Goal: Task Accomplishment & Management: Manage account settings

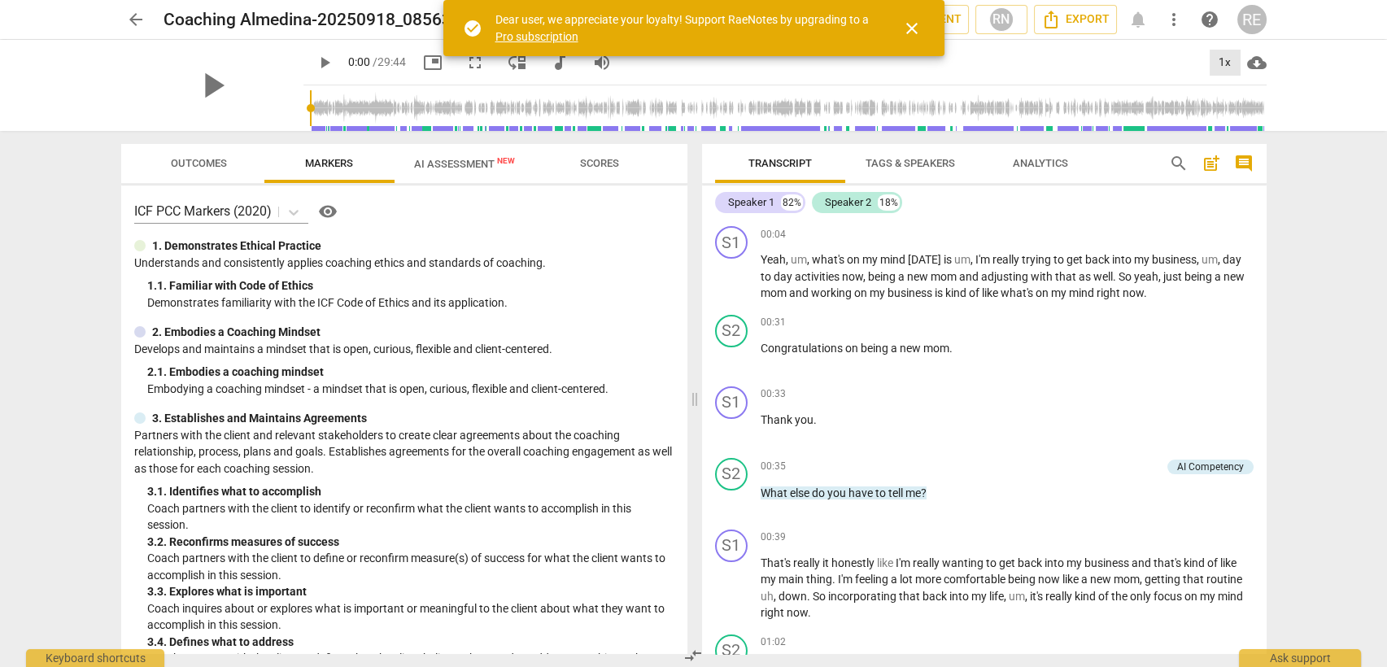
click at [1228, 64] on div "1x" at bounding box center [1224, 63] width 31 height 26
click at [1226, 148] on li "1.5x" at bounding box center [1236, 157] width 54 height 31
click at [315, 63] on span "play_arrow" at bounding box center [325, 63] width 20 height 20
click at [741, 501] on span "pause" at bounding box center [732, 501] width 20 height 20
click at [741, 501] on span "play_arrow" at bounding box center [732, 501] width 20 height 20
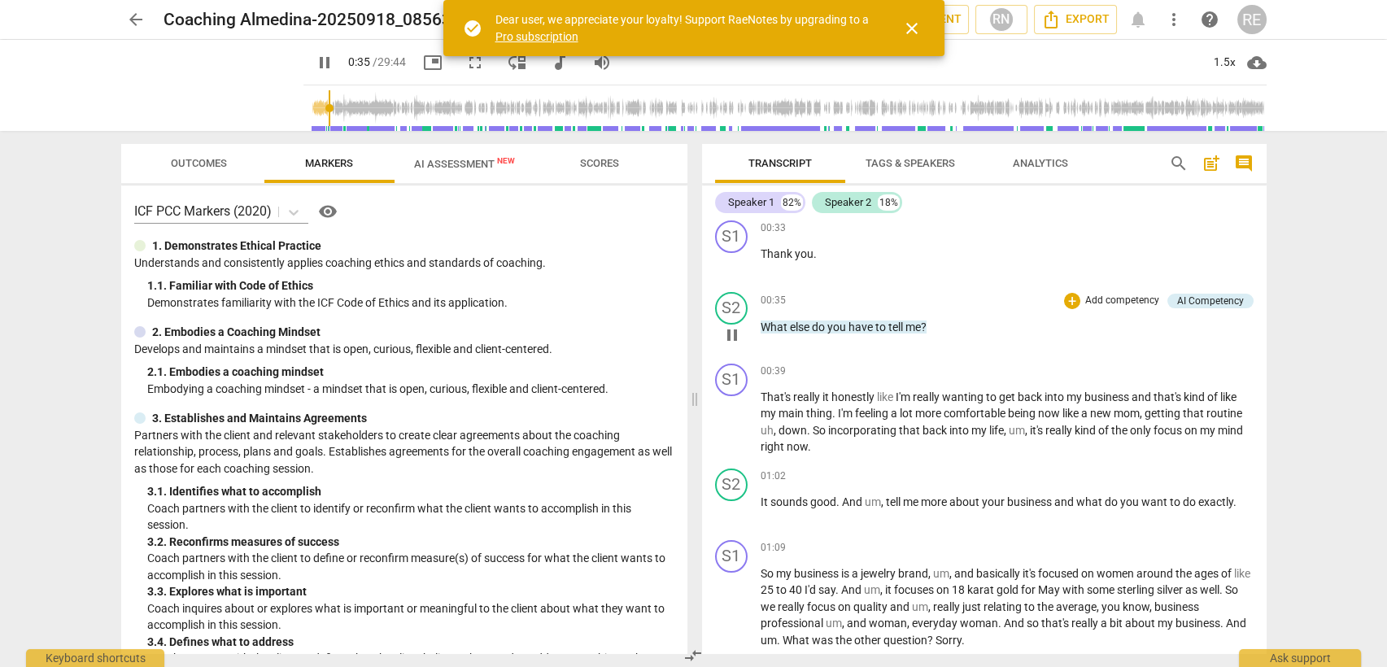
scroll to position [173, 0]
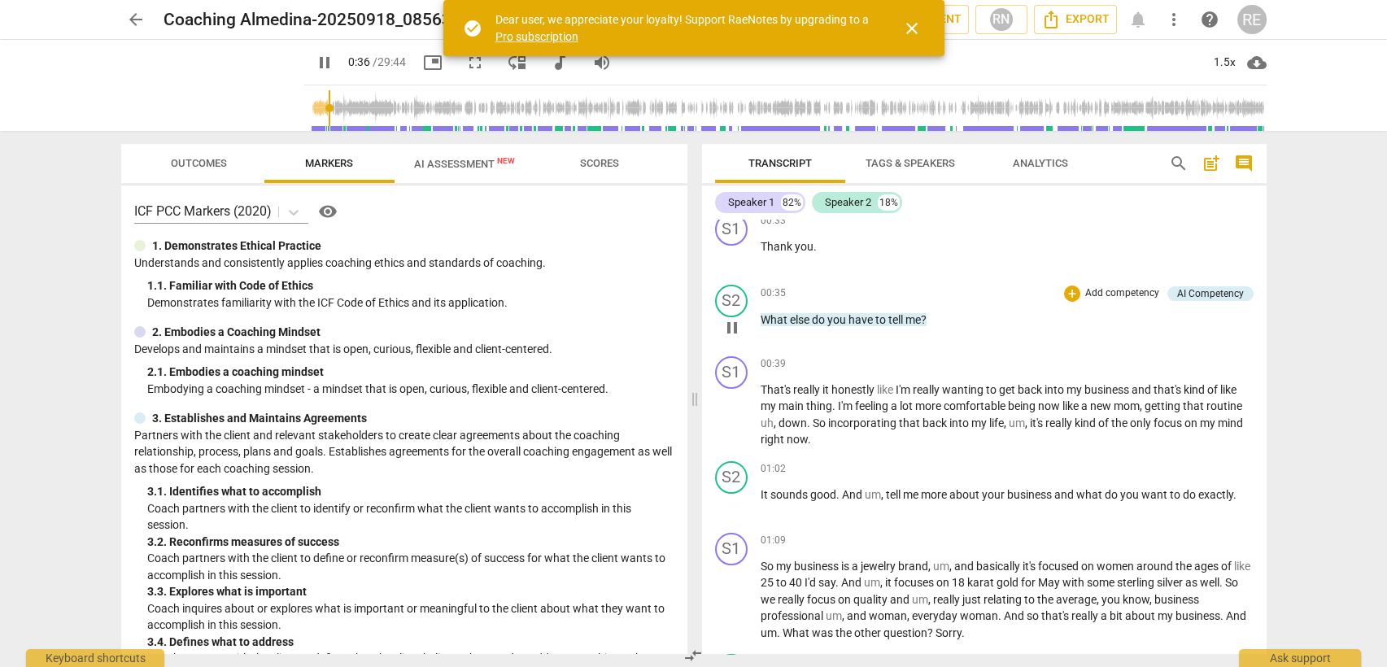
click at [741, 501] on span "pause" at bounding box center [732, 505] width 20 height 20
click at [741, 501] on span "play_arrow" at bounding box center [732, 505] width 20 height 20
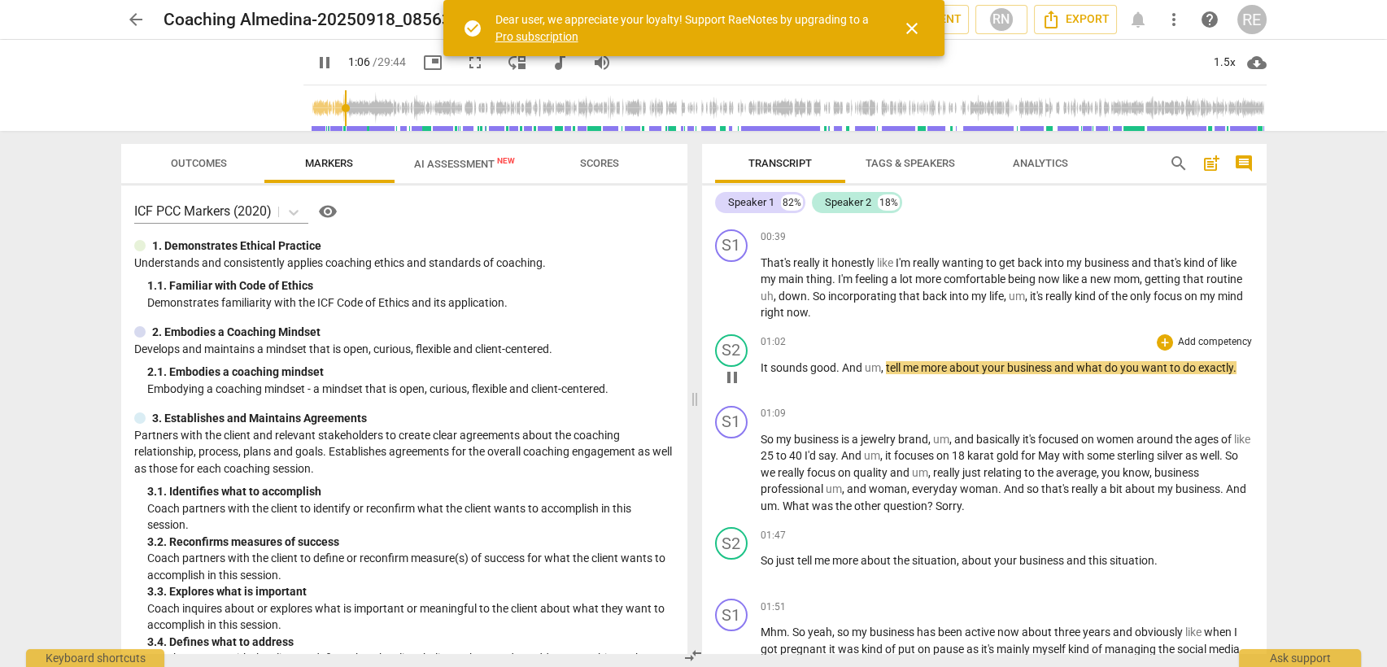
scroll to position [314, 0]
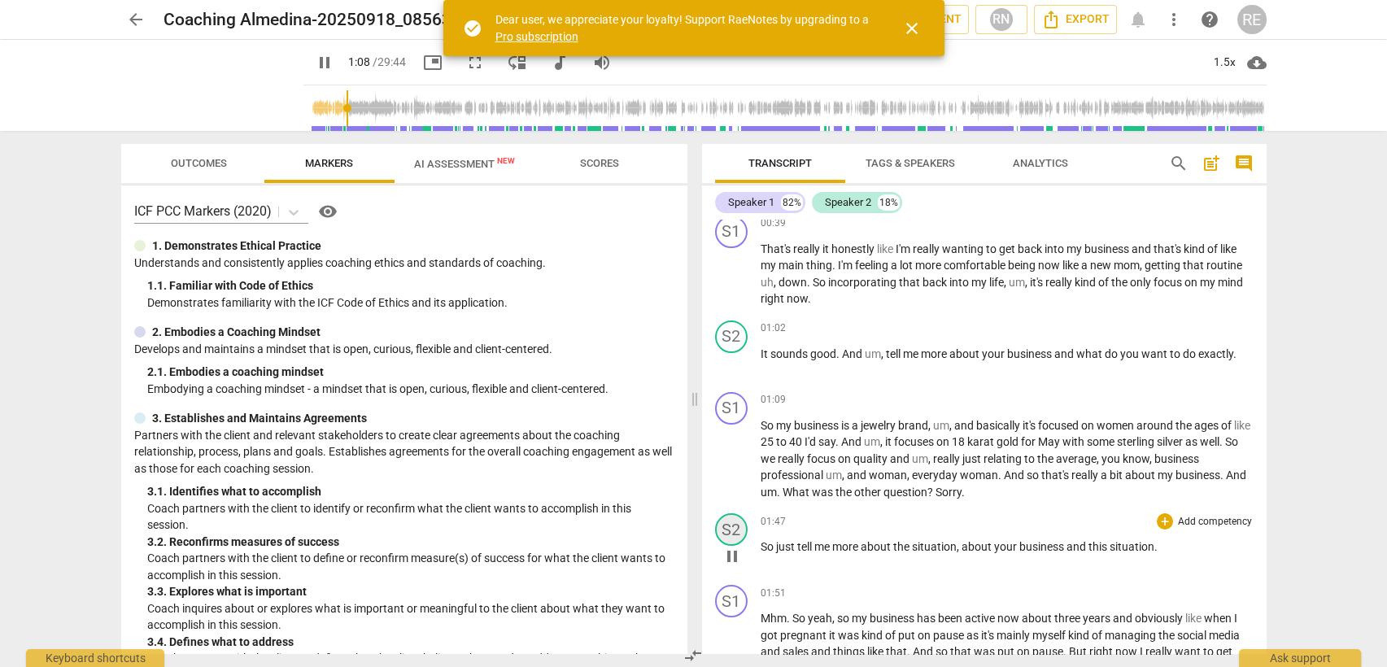
click at [738, 541] on div "S2" at bounding box center [731, 529] width 33 height 33
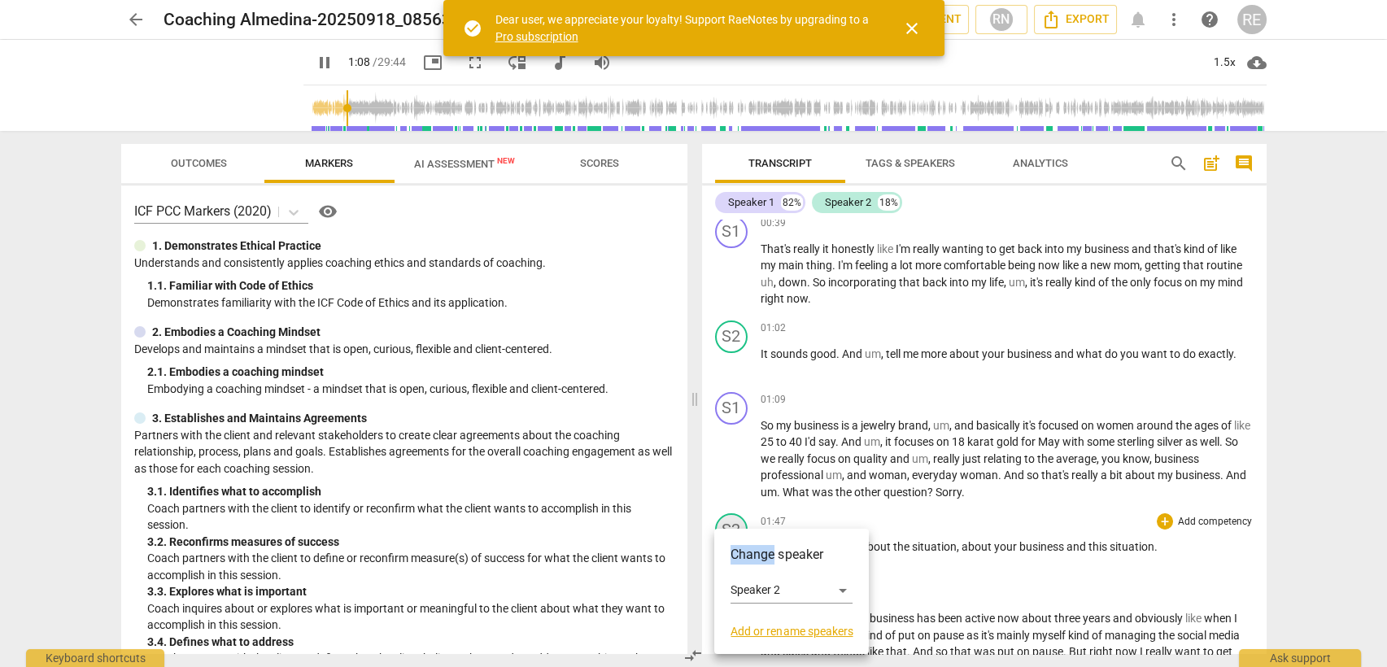
click at [738, 541] on div "Change speaker Speaker 2 Add or rename speakers" at bounding box center [791, 591] width 155 height 125
click at [787, 496] on div at bounding box center [693, 333] width 1387 height 667
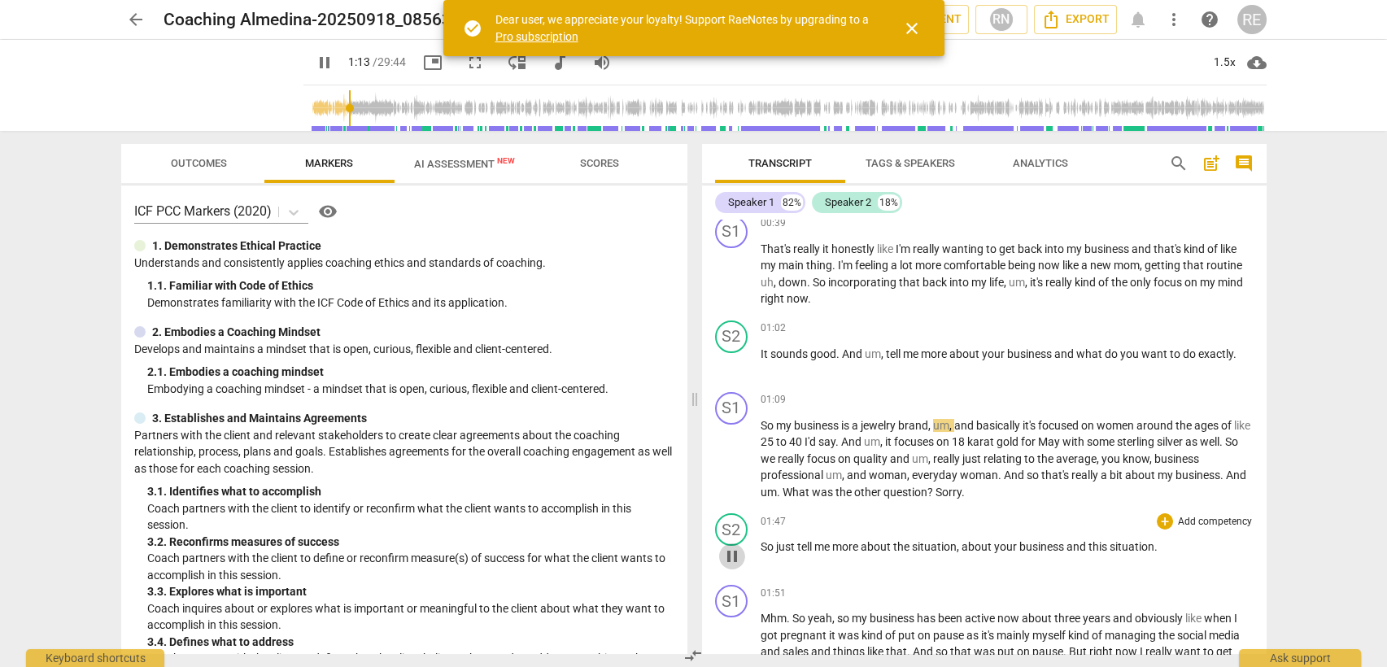
click at [726, 559] on span "pause" at bounding box center [732, 557] width 20 height 20
click at [0, 0] on span "play_arrow" at bounding box center [0, 0] width 0 height 0
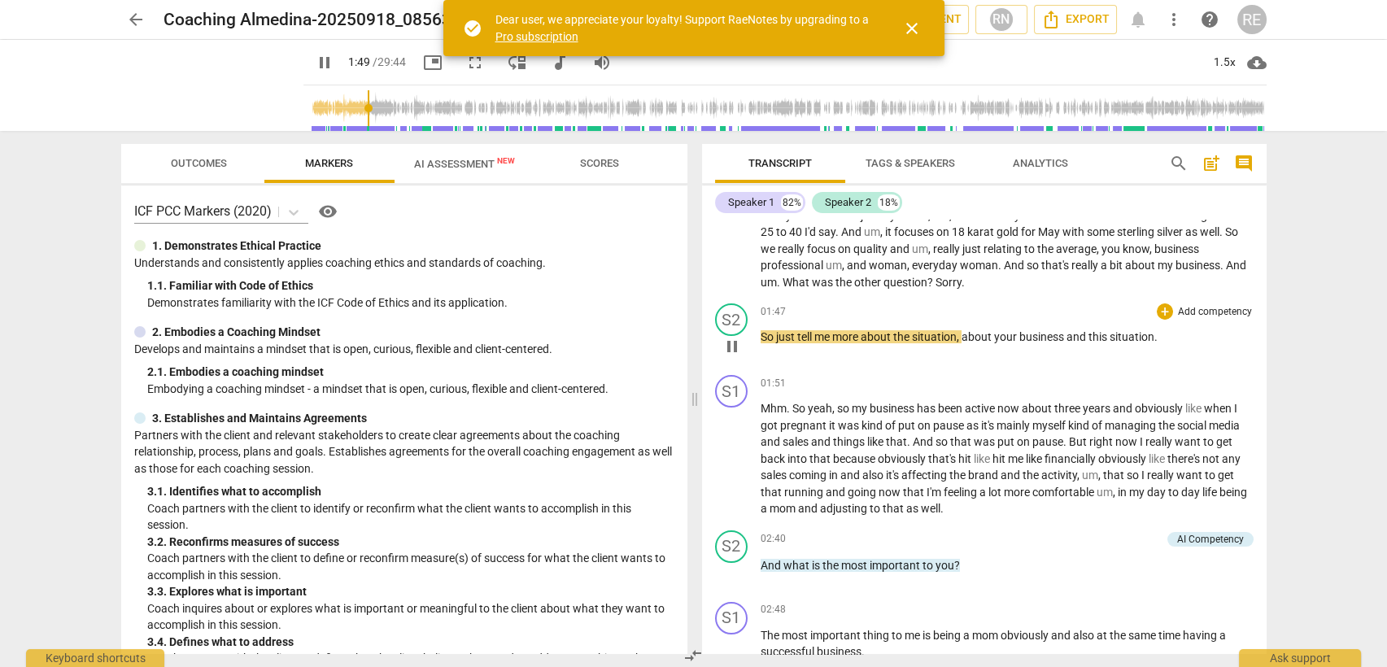
scroll to position [538, 0]
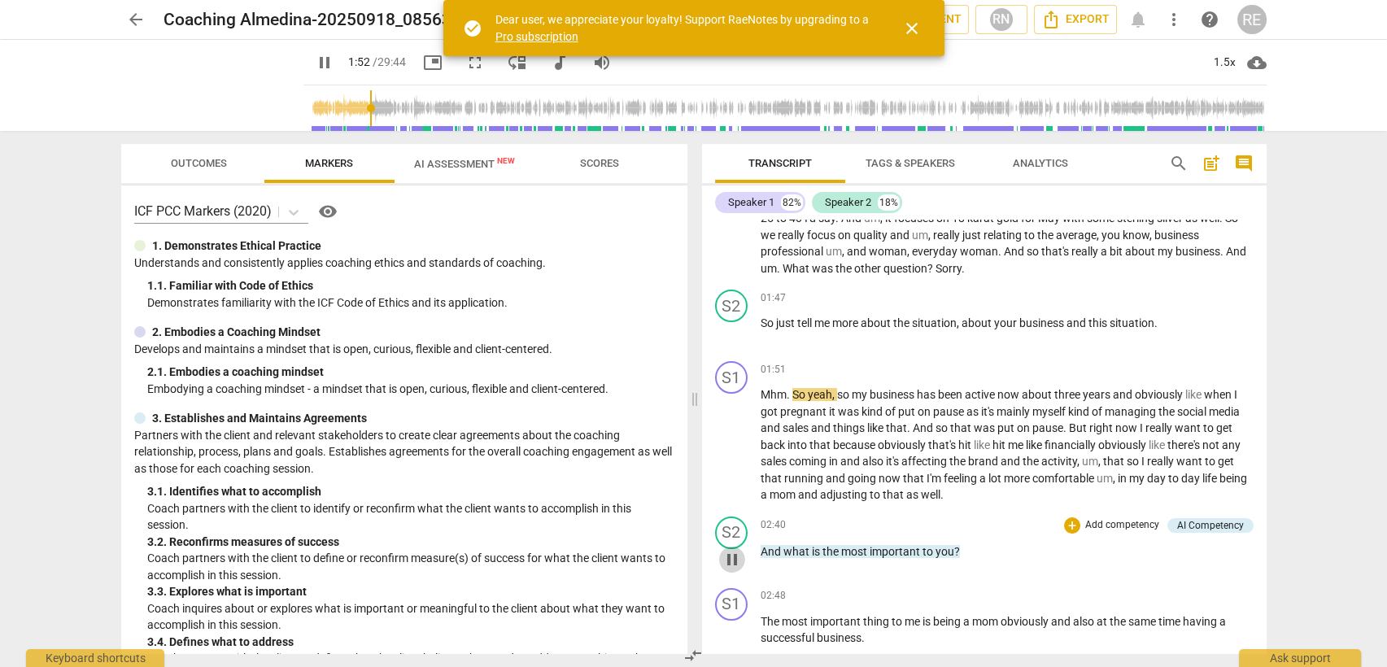
click at [726, 559] on span "pause" at bounding box center [732, 560] width 20 height 20
click at [0, 0] on span "play_arrow" at bounding box center [0, 0] width 0 height 0
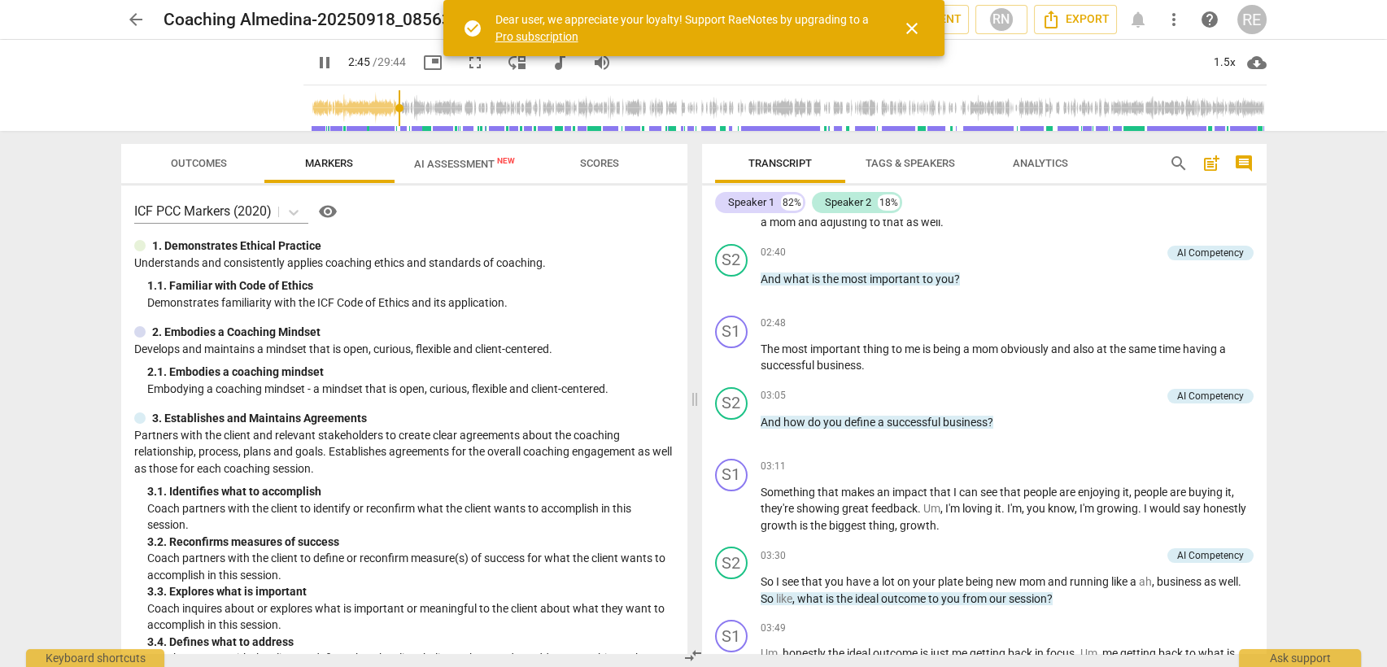
scroll to position [809, 0]
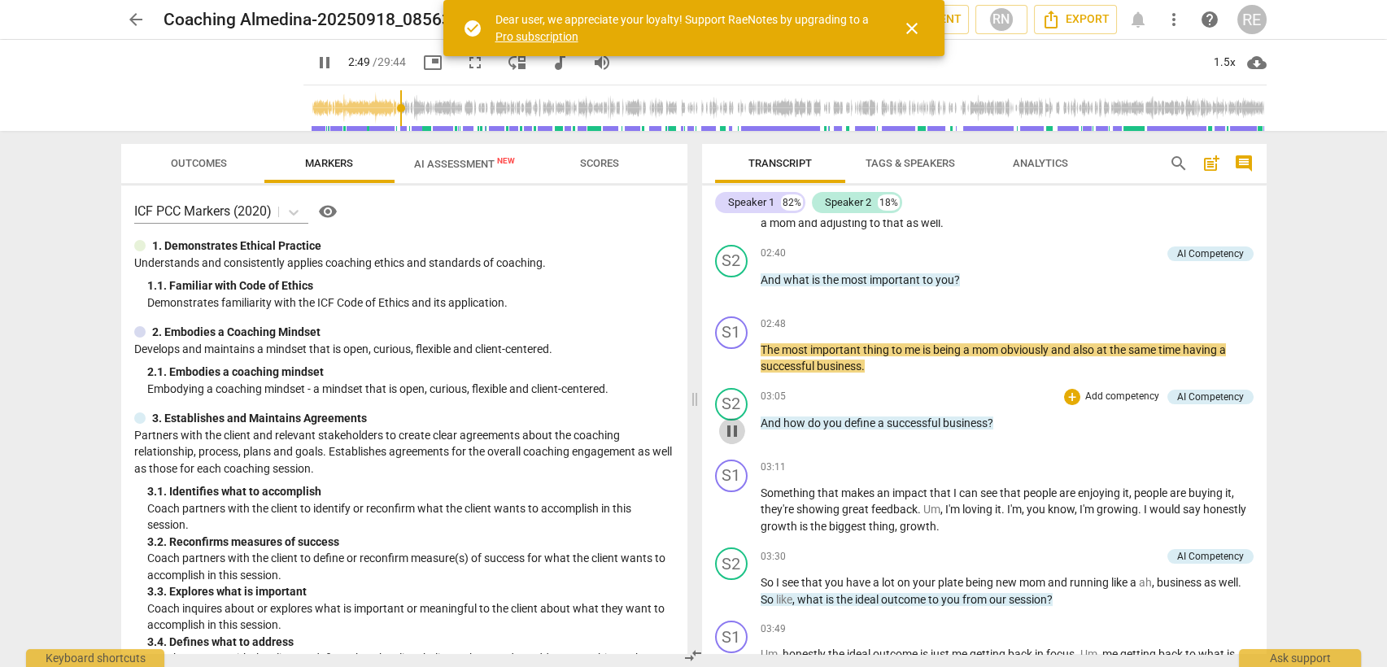
click at [730, 436] on span "pause" at bounding box center [732, 431] width 20 height 20
click at [0, 0] on span "play_arrow" at bounding box center [0, 0] width 0 height 0
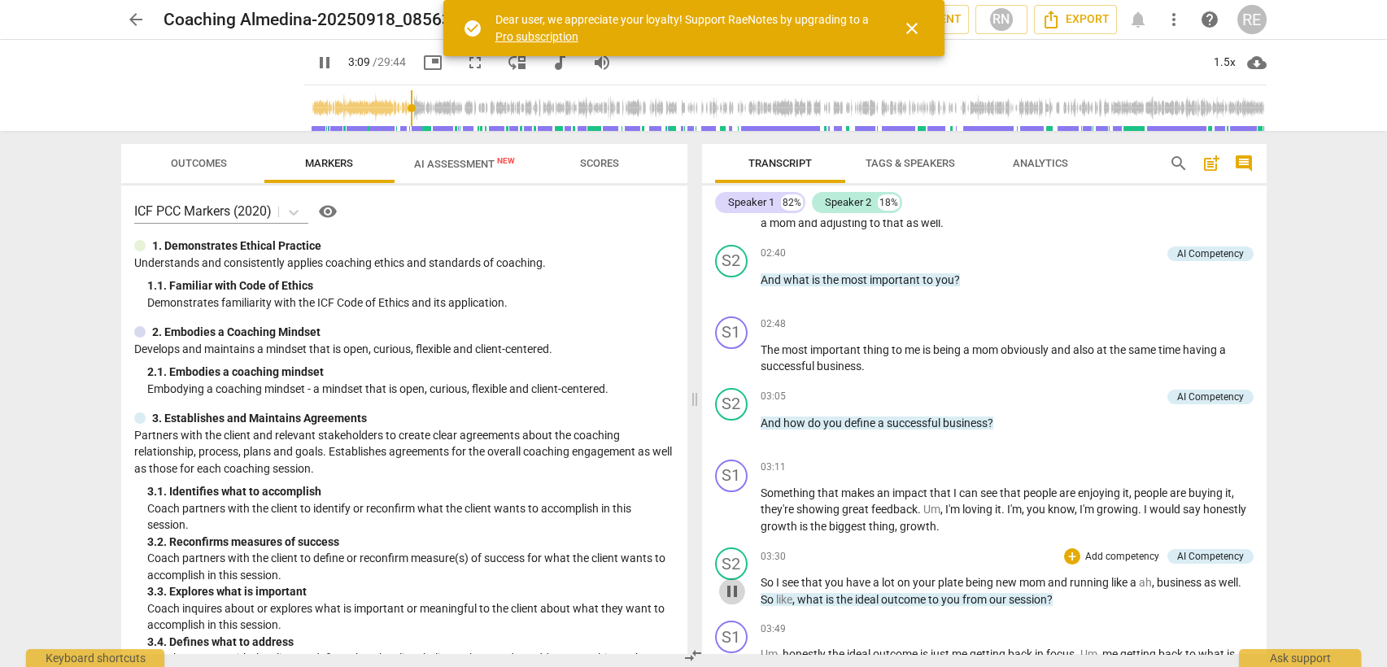
click at [736, 593] on span "pause" at bounding box center [732, 592] width 20 height 20
click at [0, 0] on span "play_arrow" at bounding box center [0, 0] width 0 height 0
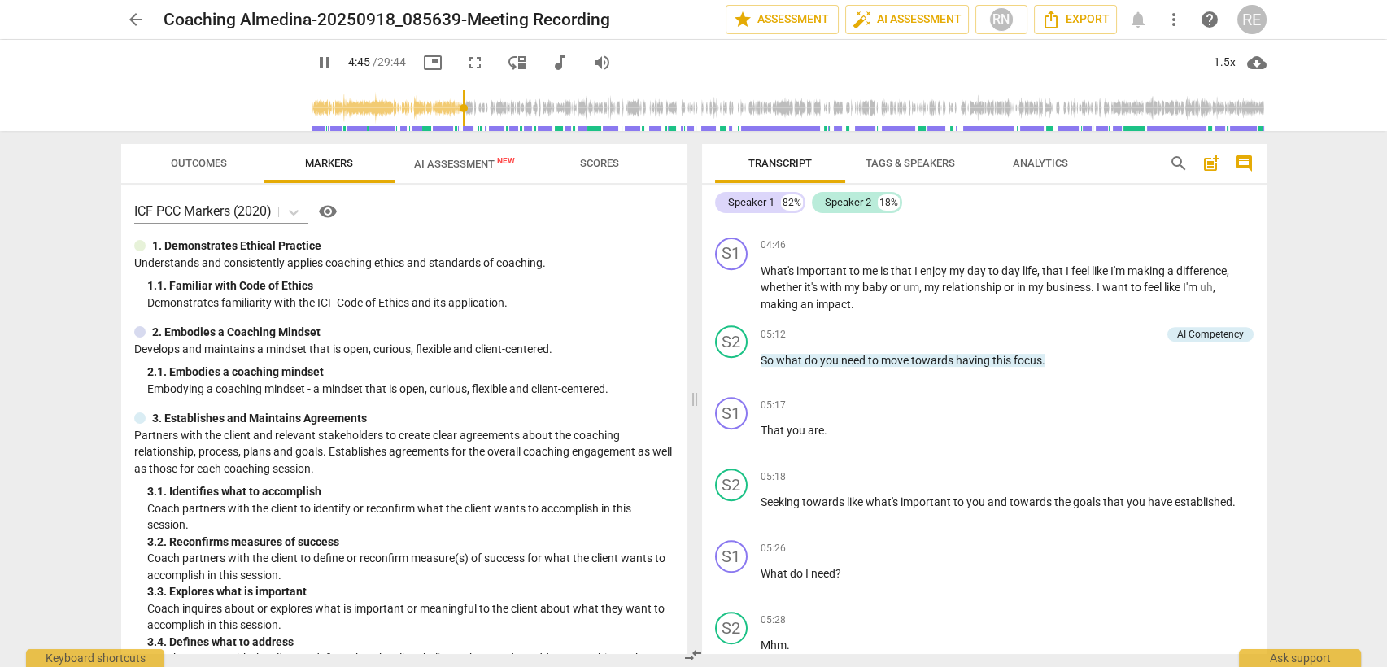
scroll to position [1549, 0]
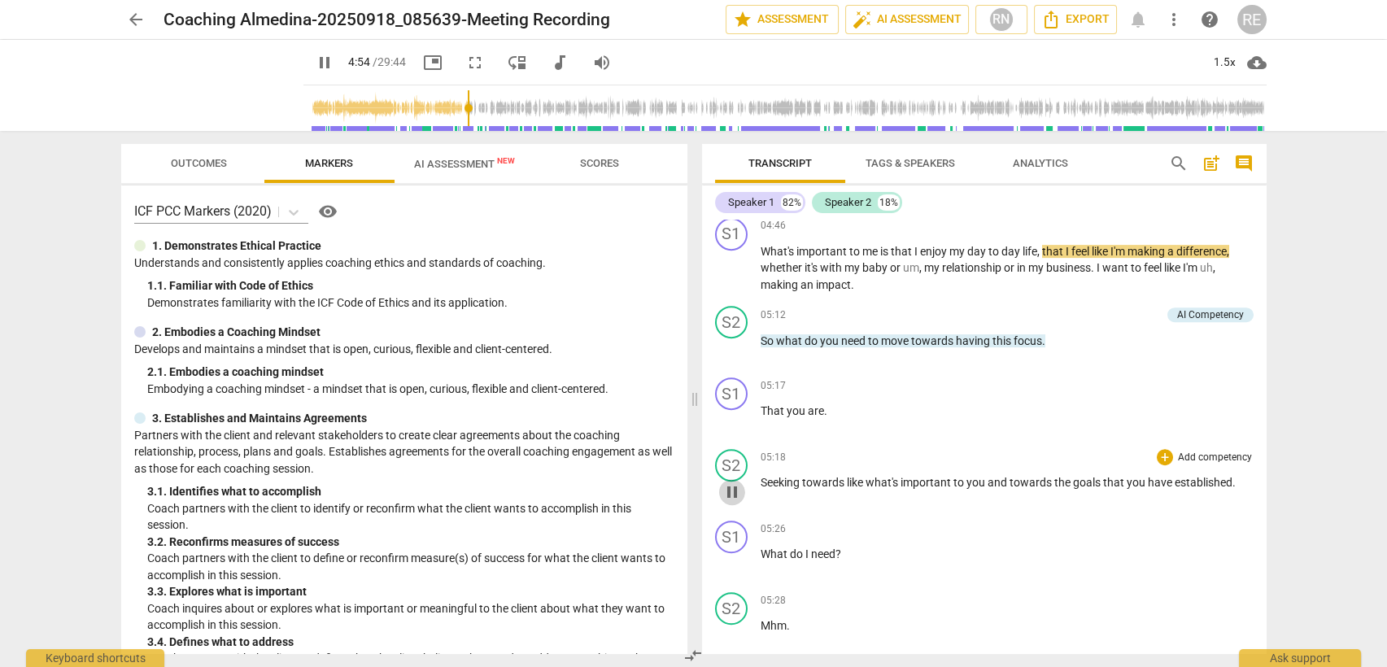
click at [730, 483] on span "pause" at bounding box center [732, 492] width 20 height 20
click at [730, 483] on span "play_arrow" at bounding box center [732, 492] width 20 height 20
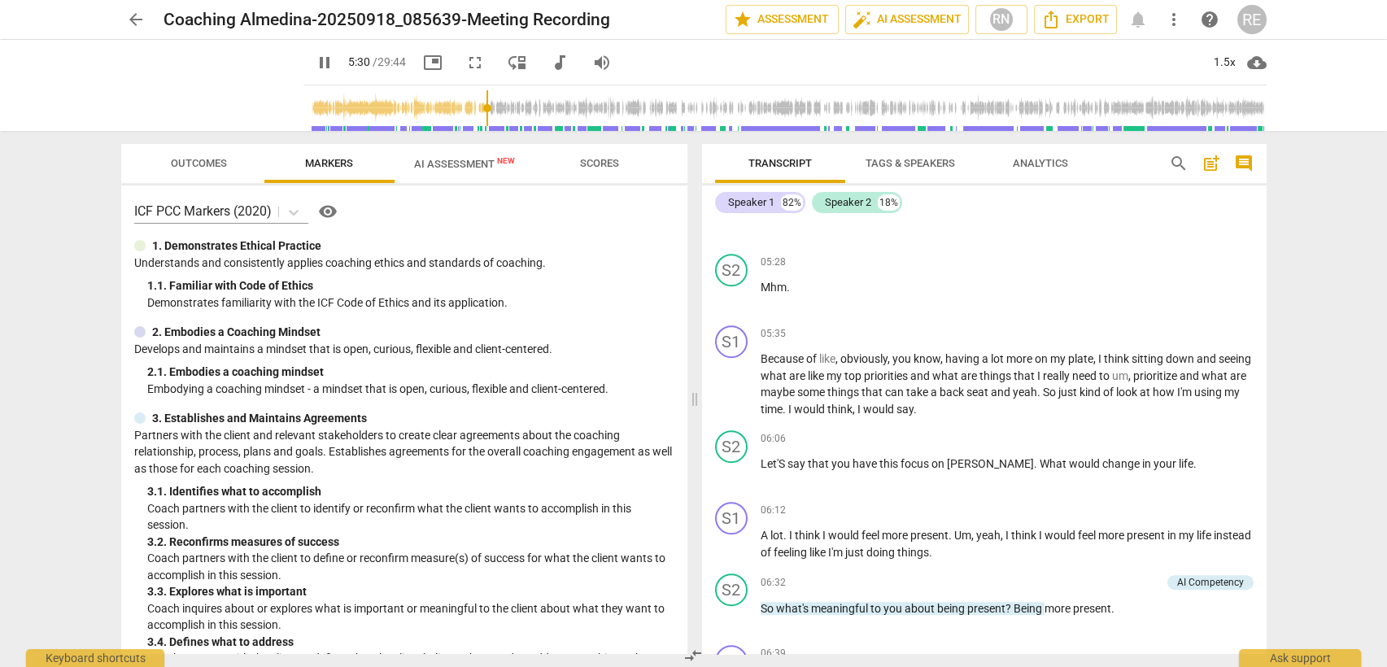
scroll to position [1889, 0]
click at [727, 462] on span "pause" at bounding box center [732, 472] width 20 height 20
click at [0, 0] on span "play_arrow" at bounding box center [0, 0] width 0 height 0
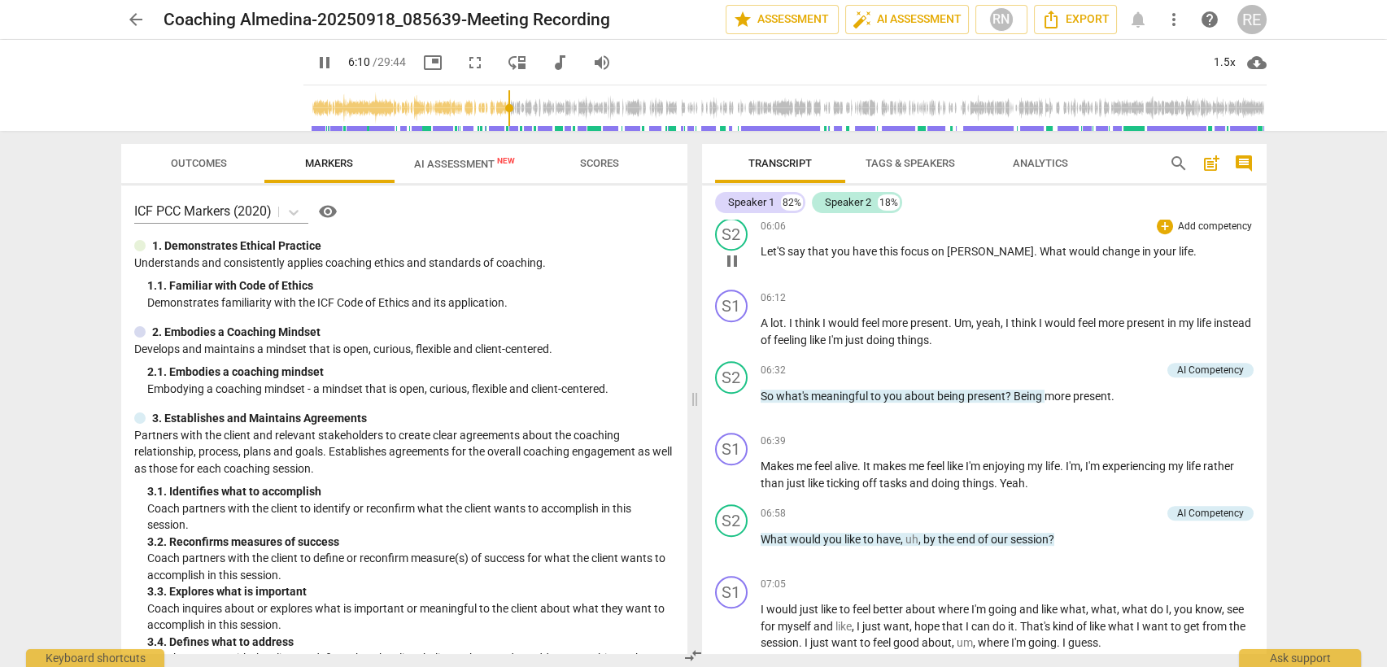
scroll to position [2099, 0]
click at [715, 399] on div "S2 play_arrow pause" at bounding box center [738, 391] width 46 height 59
click at [729, 399] on span "pause" at bounding box center [732, 405] width 20 height 20
click at [729, 399] on span "play_arrow" at bounding box center [732, 405] width 20 height 20
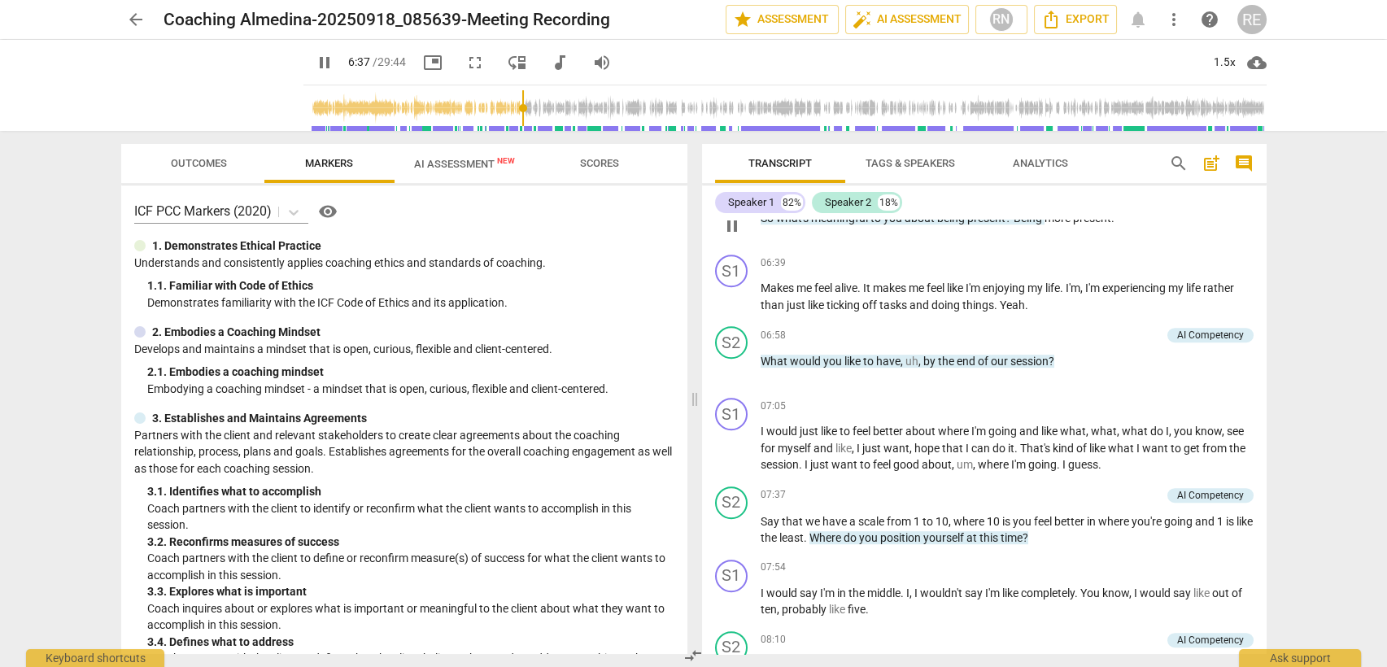
scroll to position [2277, 0]
click at [722, 368] on span "pause" at bounding box center [732, 370] width 20 height 20
click at [722, 368] on span "play_arrow" at bounding box center [732, 370] width 20 height 20
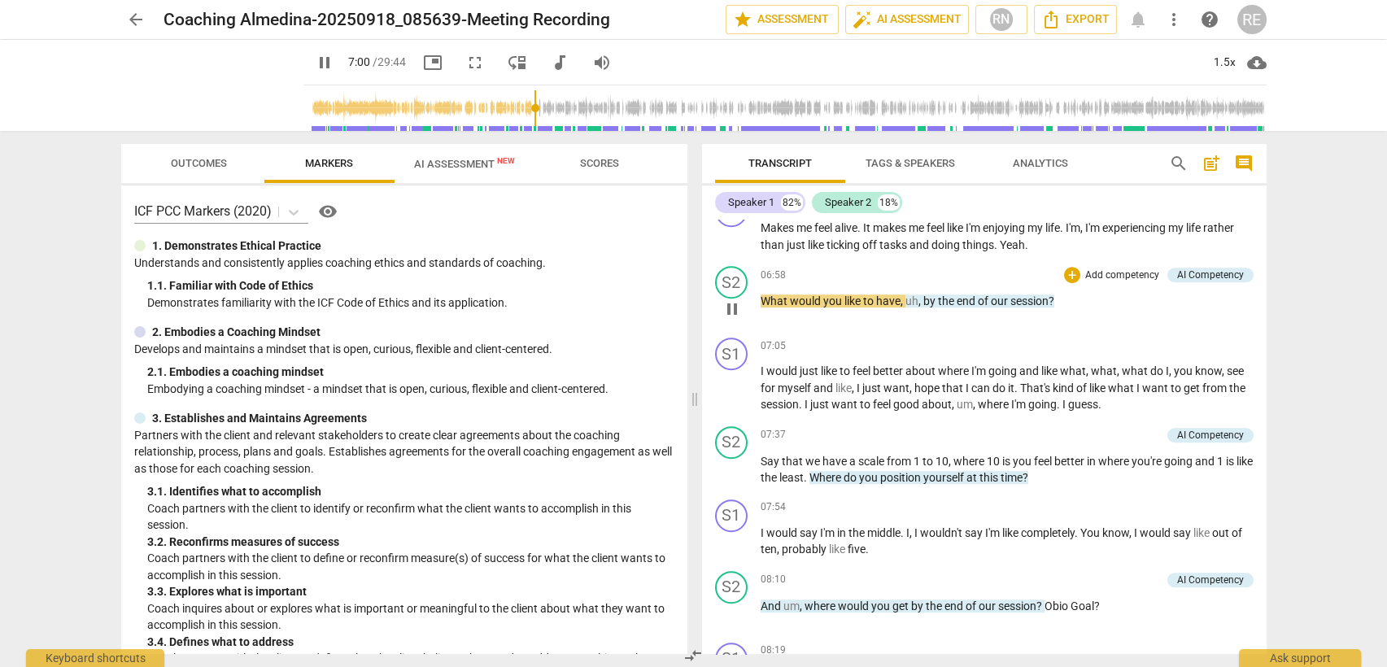
scroll to position [2337, 0]
click at [729, 380] on span "pause" at bounding box center [732, 390] width 20 height 20
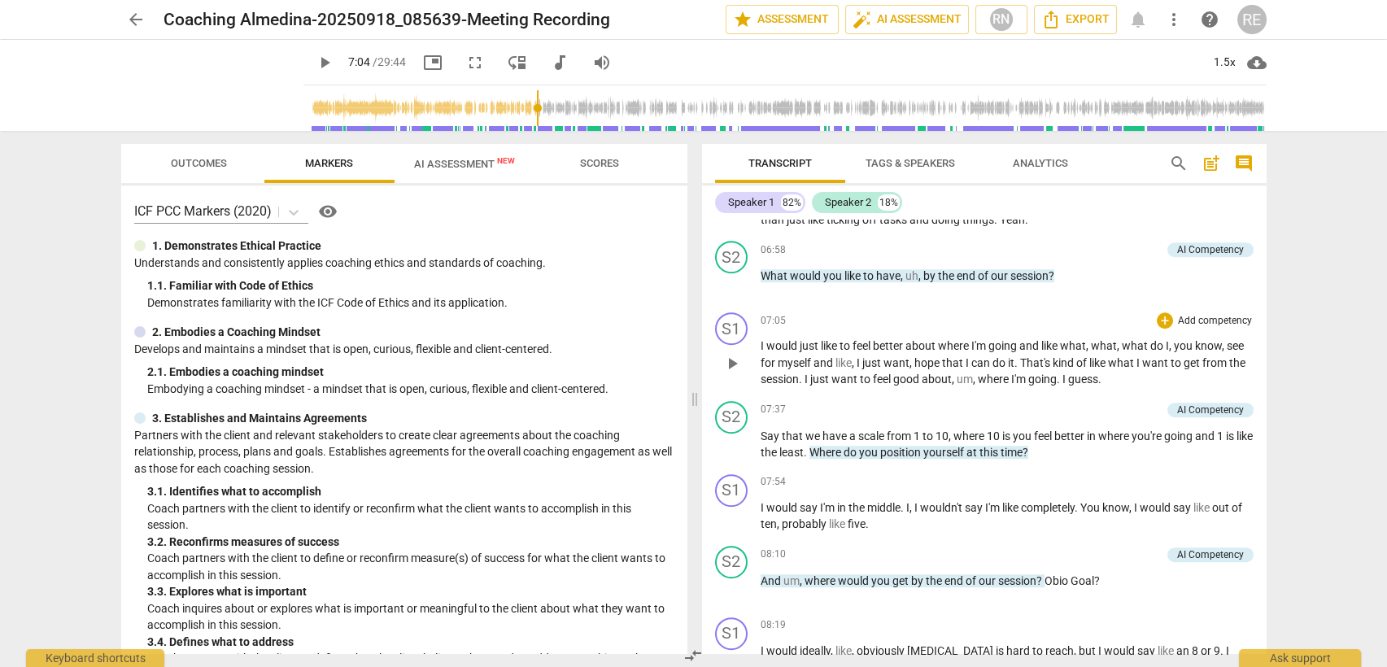
scroll to position [2362, 0]
click at [729, 442] on span "play_arrow" at bounding box center [732, 446] width 20 height 20
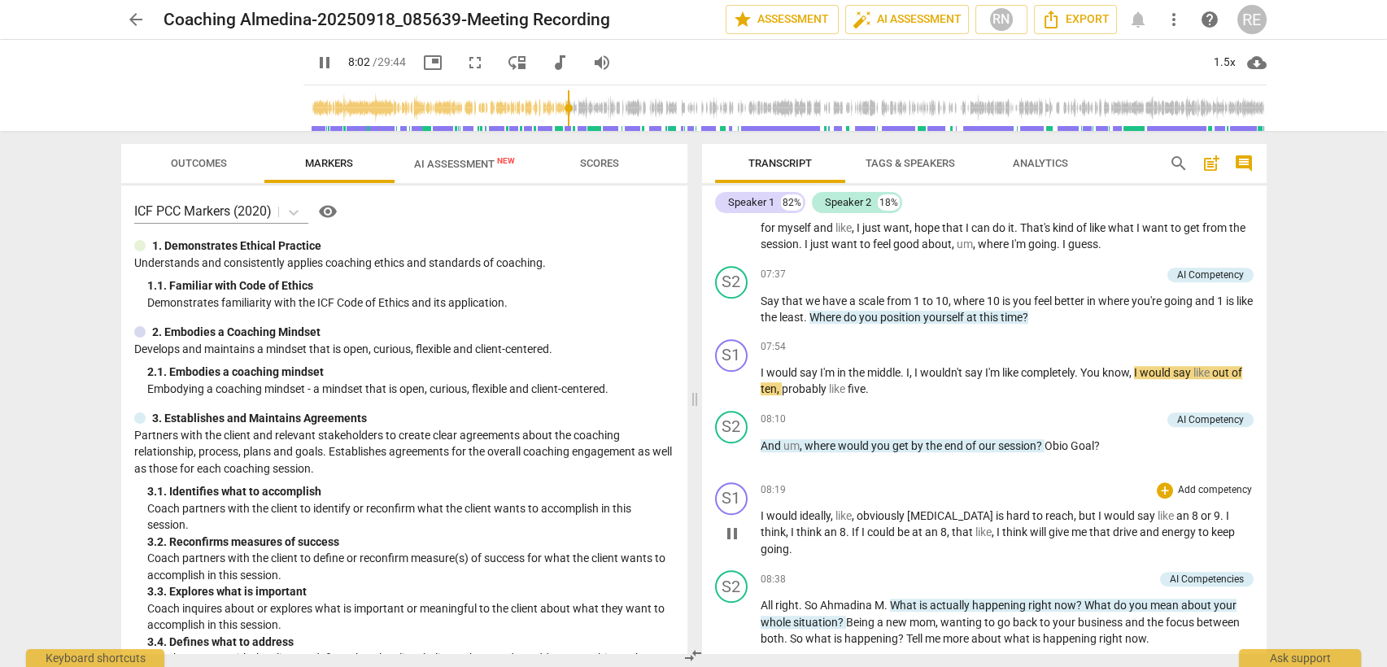
scroll to position [2631, 0]
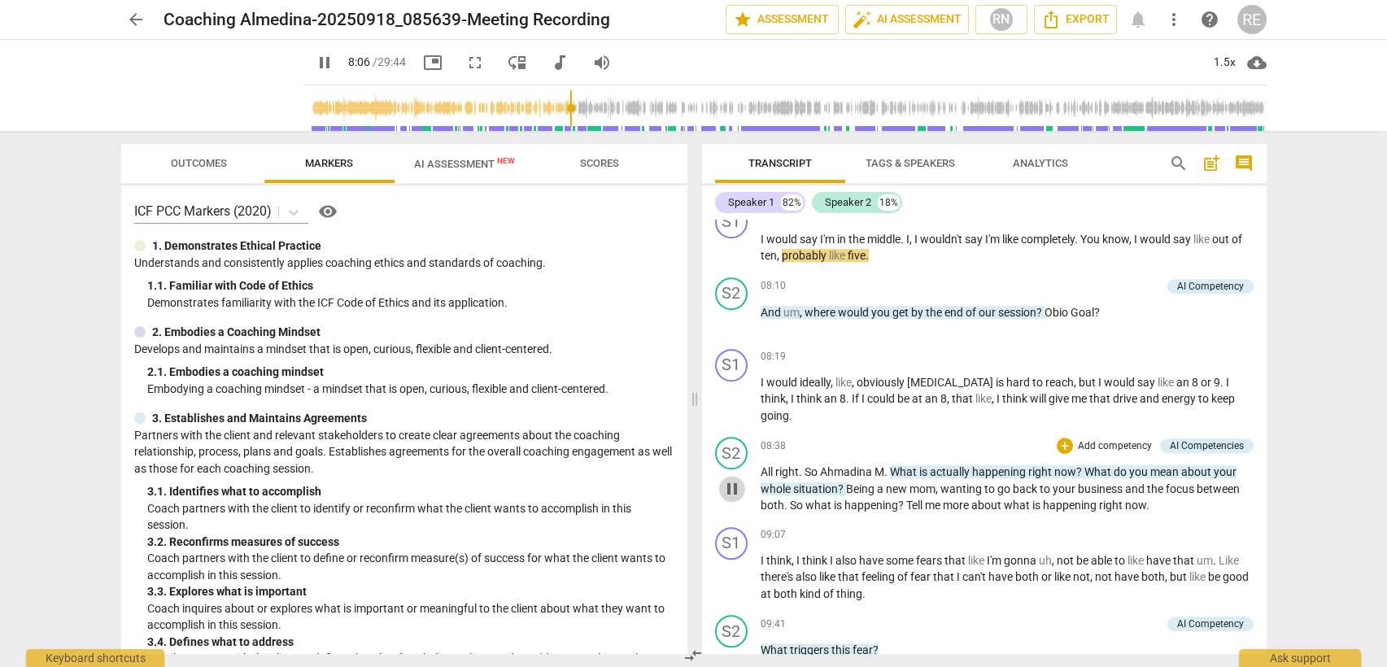
click at [729, 479] on span "pause" at bounding box center [732, 489] width 20 height 20
click at [729, 479] on span "play_arrow" at bounding box center [732, 489] width 20 height 20
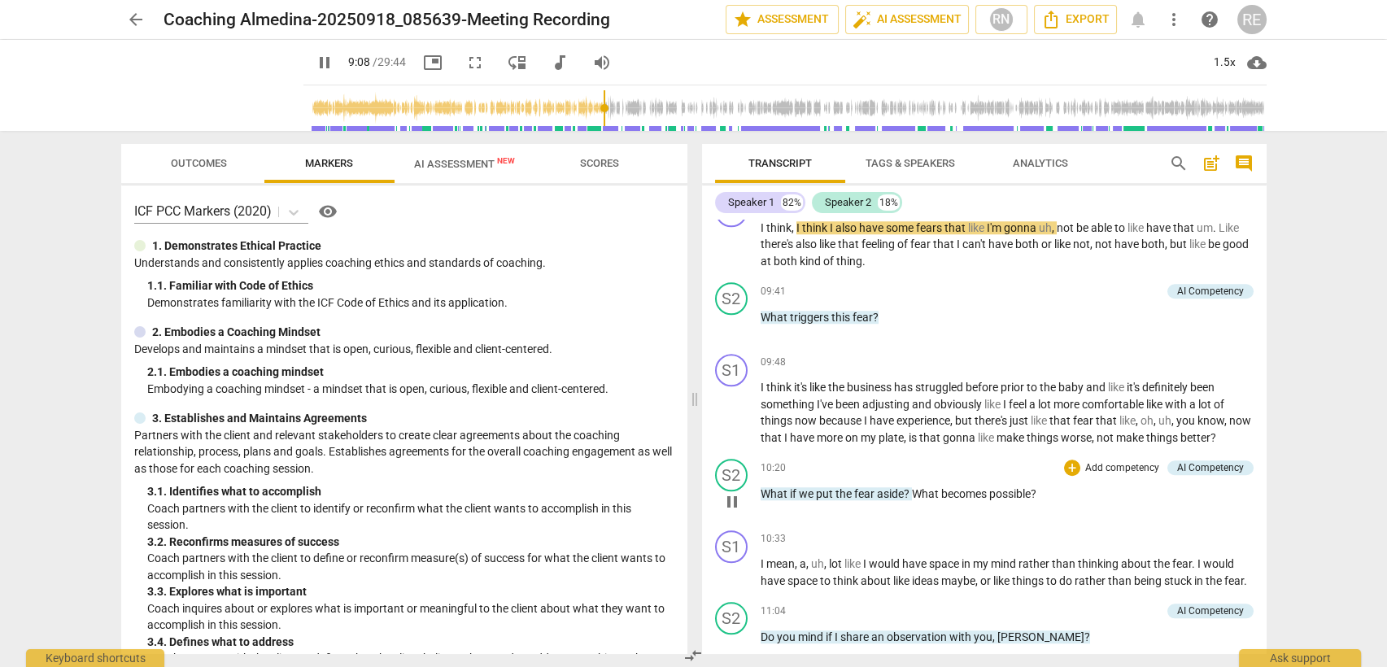
scroll to position [2975, 0]
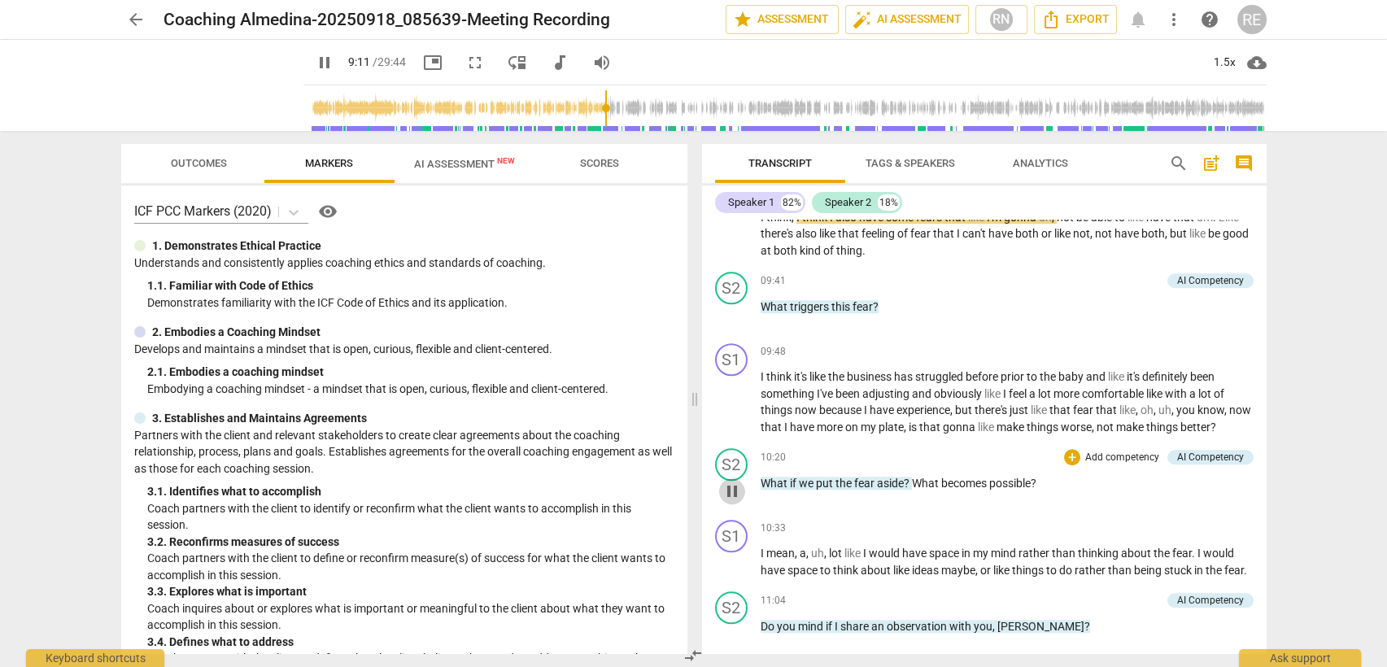
click at [727, 482] on span "pause" at bounding box center [732, 492] width 20 height 20
click at [0, 0] on span "play_arrow" at bounding box center [0, 0] width 0 height 0
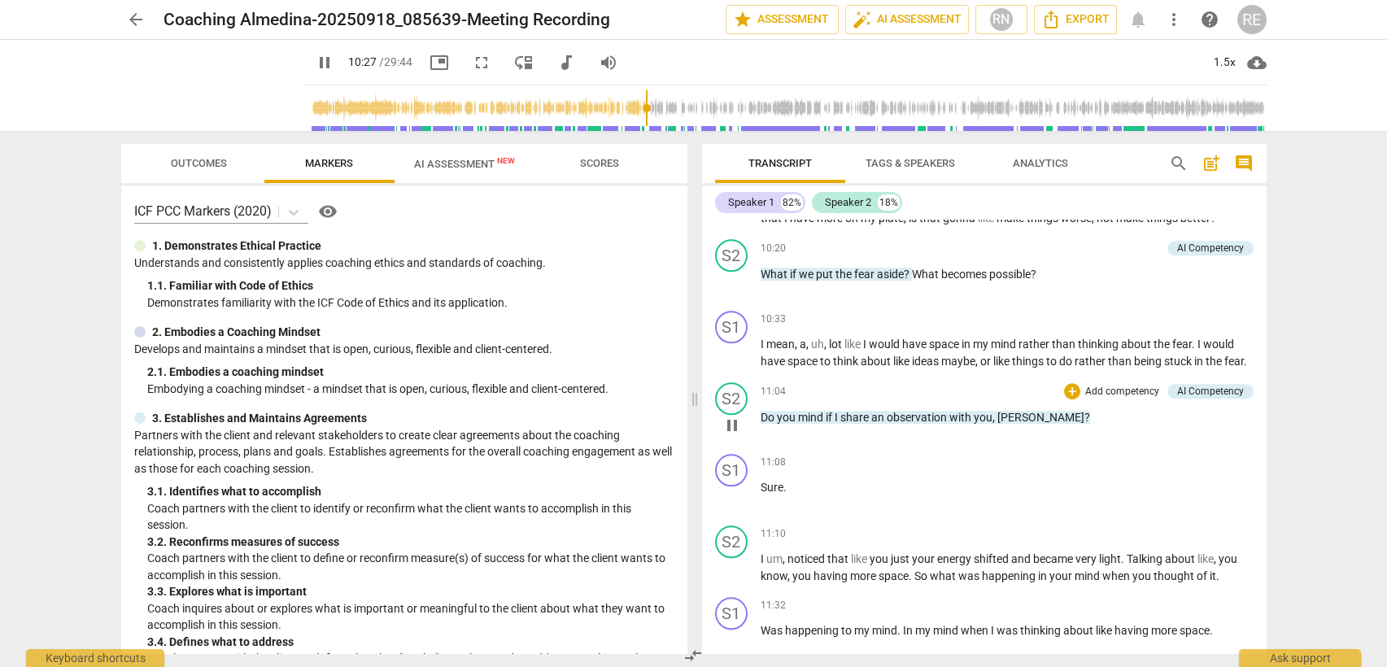
scroll to position [3183, 0]
click at [719, 423] on span "pause" at bounding box center [732, 426] width 26 height 20
click at [719, 423] on span "play_arrow" at bounding box center [732, 426] width 26 height 20
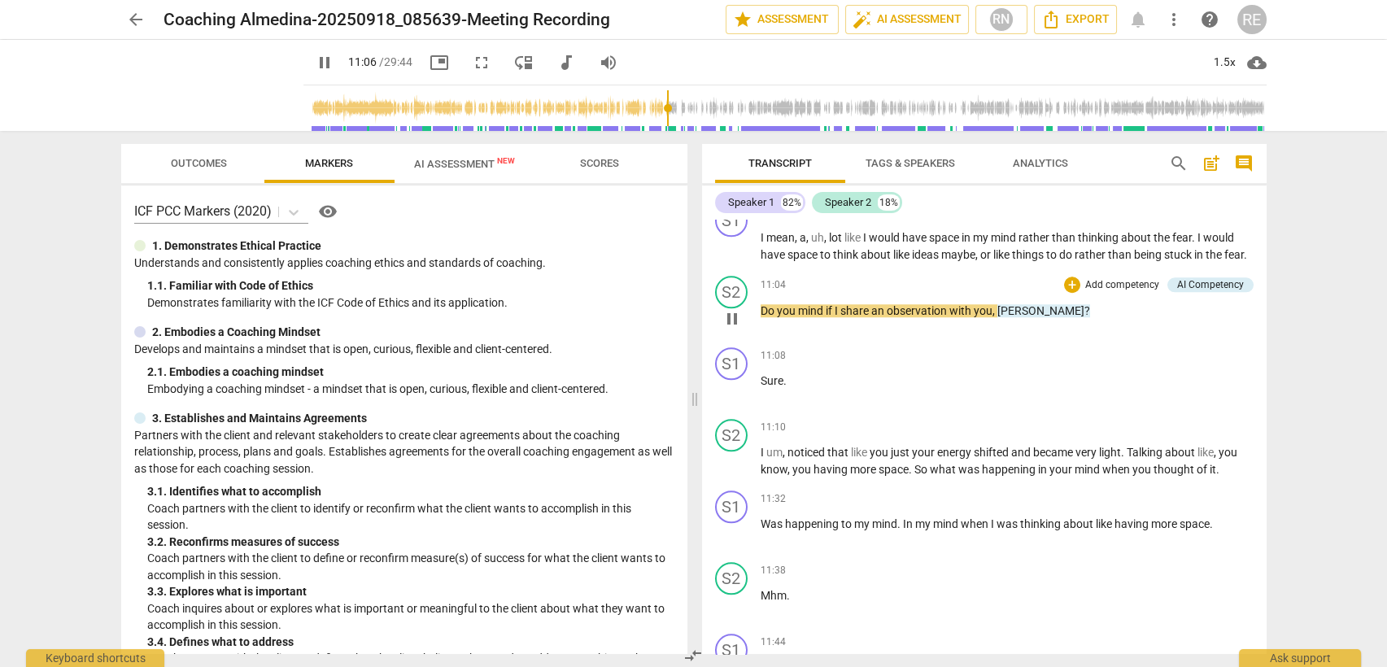
scroll to position [3335, 0]
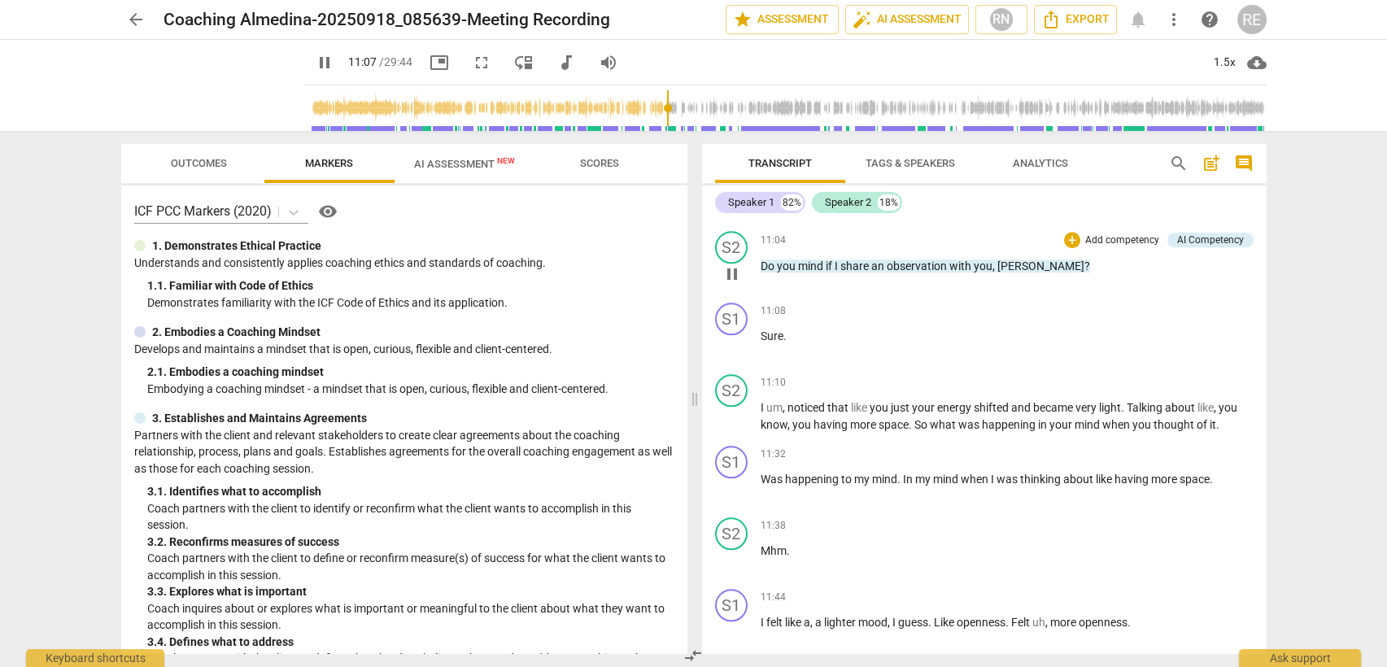
click at [719, 423] on div "S2 play_arrow pause" at bounding box center [738, 403] width 46 height 59
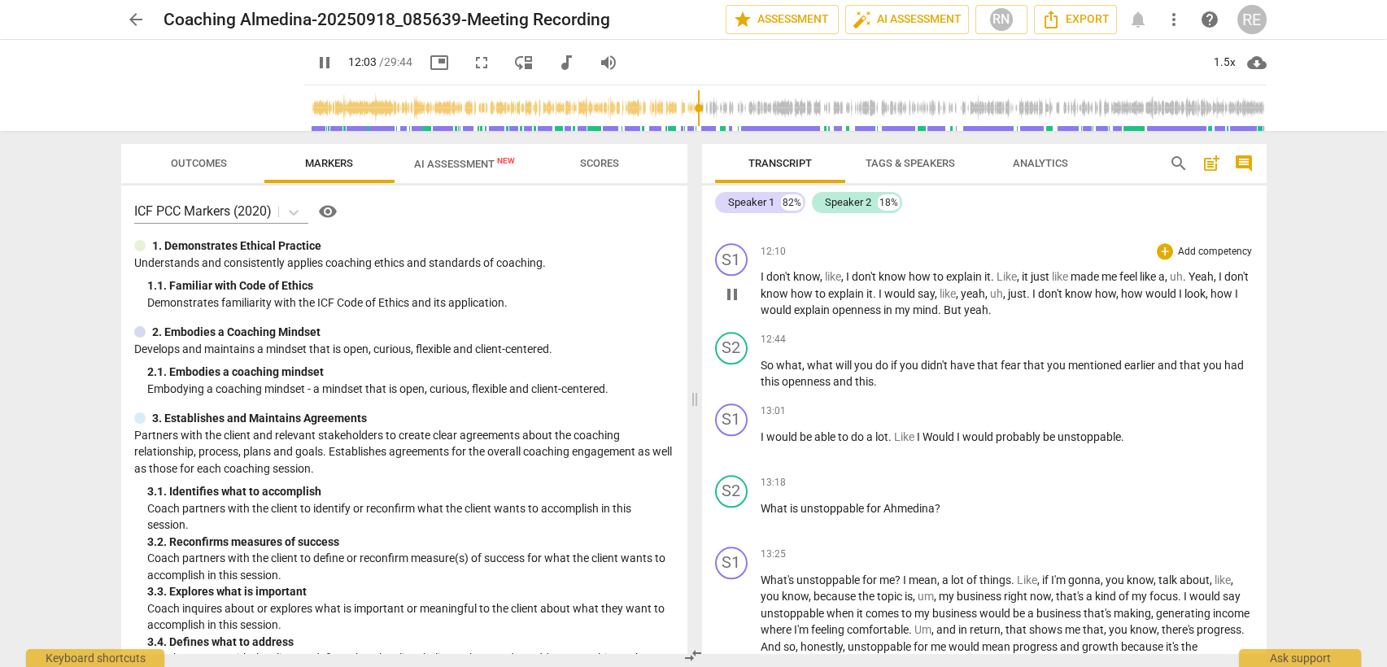
scroll to position [3823, 0]
click at [733, 367] on span "pause" at bounding box center [732, 376] width 20 height 20
click at [733, 367] on span "play_arrow" at bounding box center [732, 376] width 20 height 20
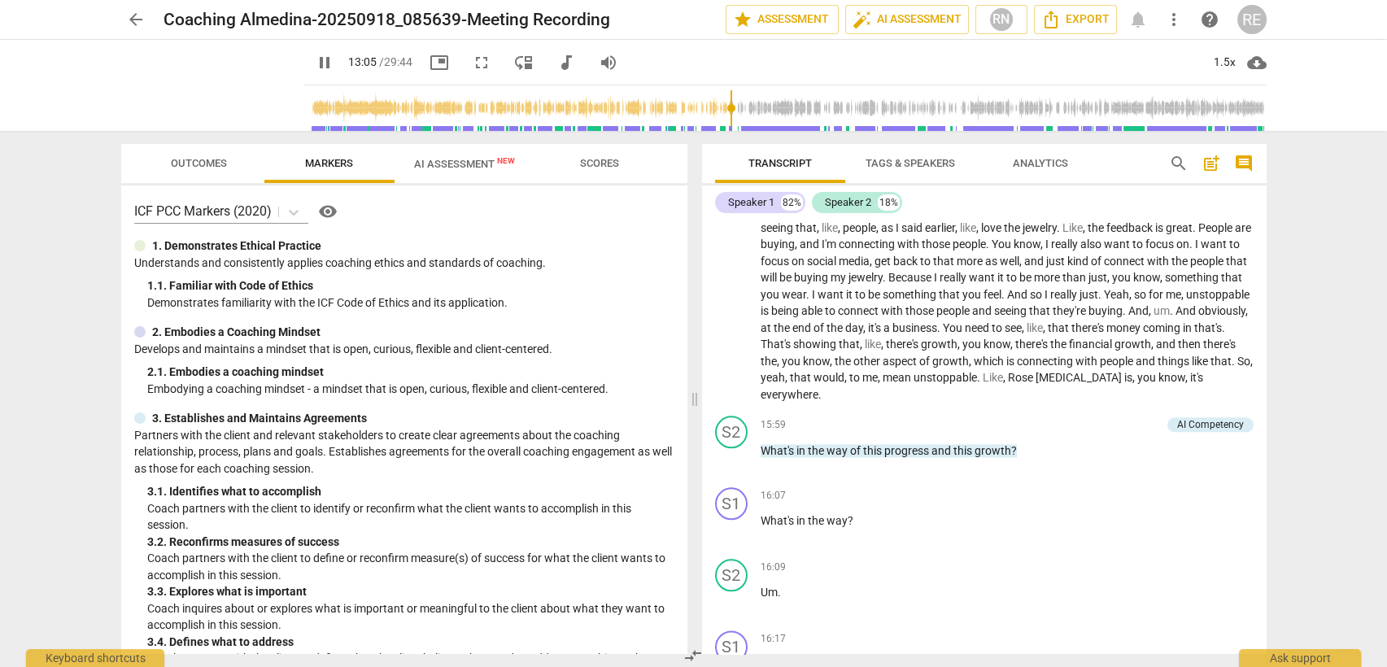
scroll to position [4288, 0]
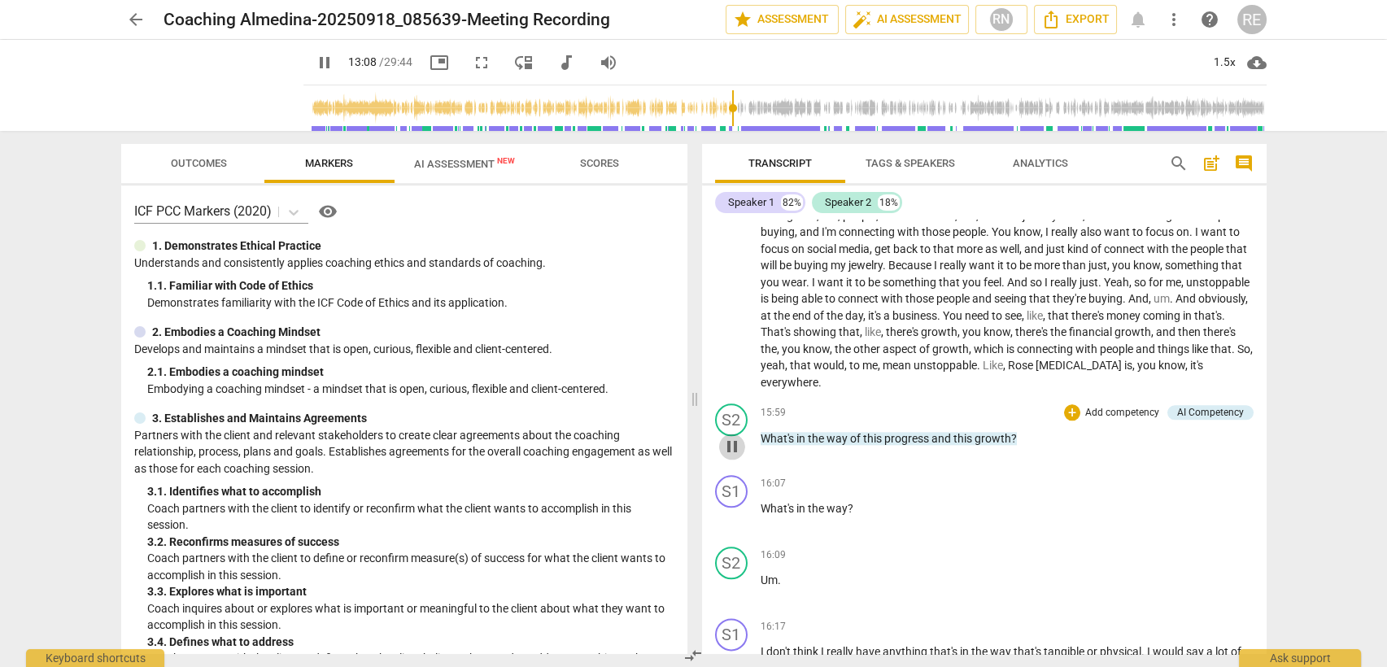
click at [734, 437] on span "pause" at bounding box center [732, 447] width 20 height 20
click at [734, 437] on span "play_arrow" at bounding box center [732, 447] width 20 height 20
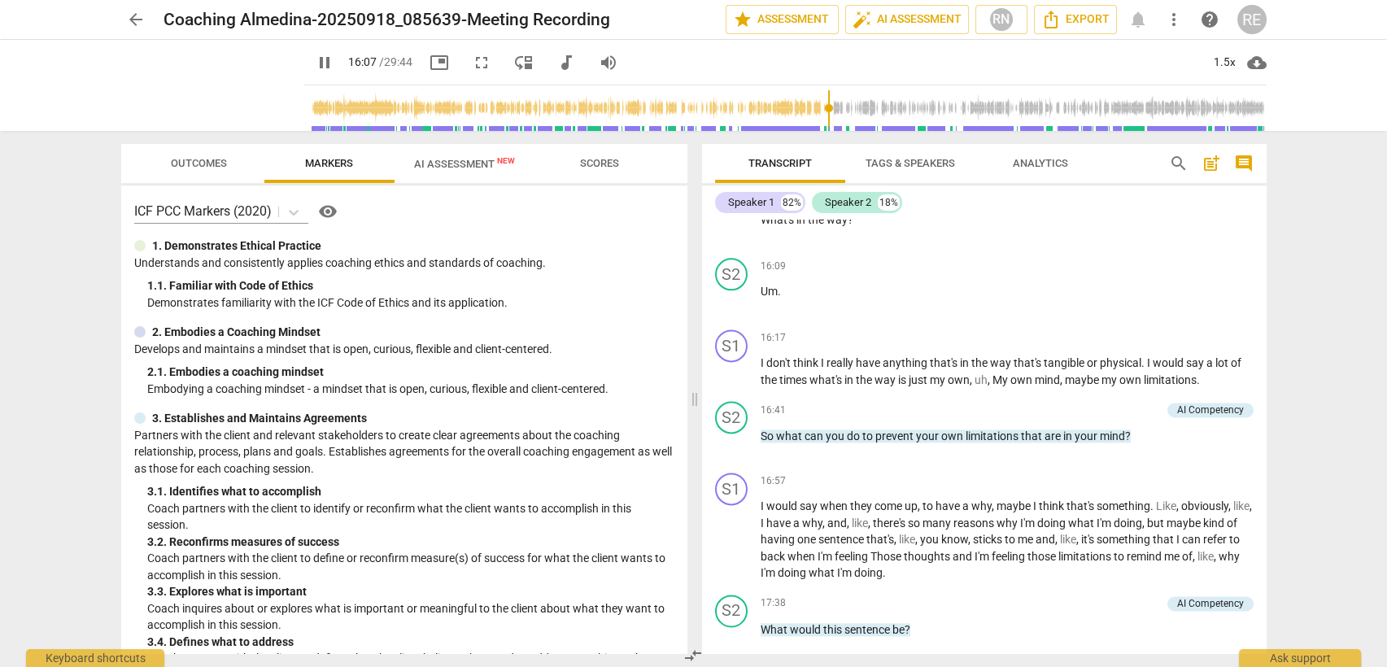
scroll to position [4576, 0]
click at [734, 435] on span "pause" at bounding box center [732, 445] width 20 height 20
click at [734, 435] on span "play_arrow" at bounding box center [732, 445] width 20 height 20
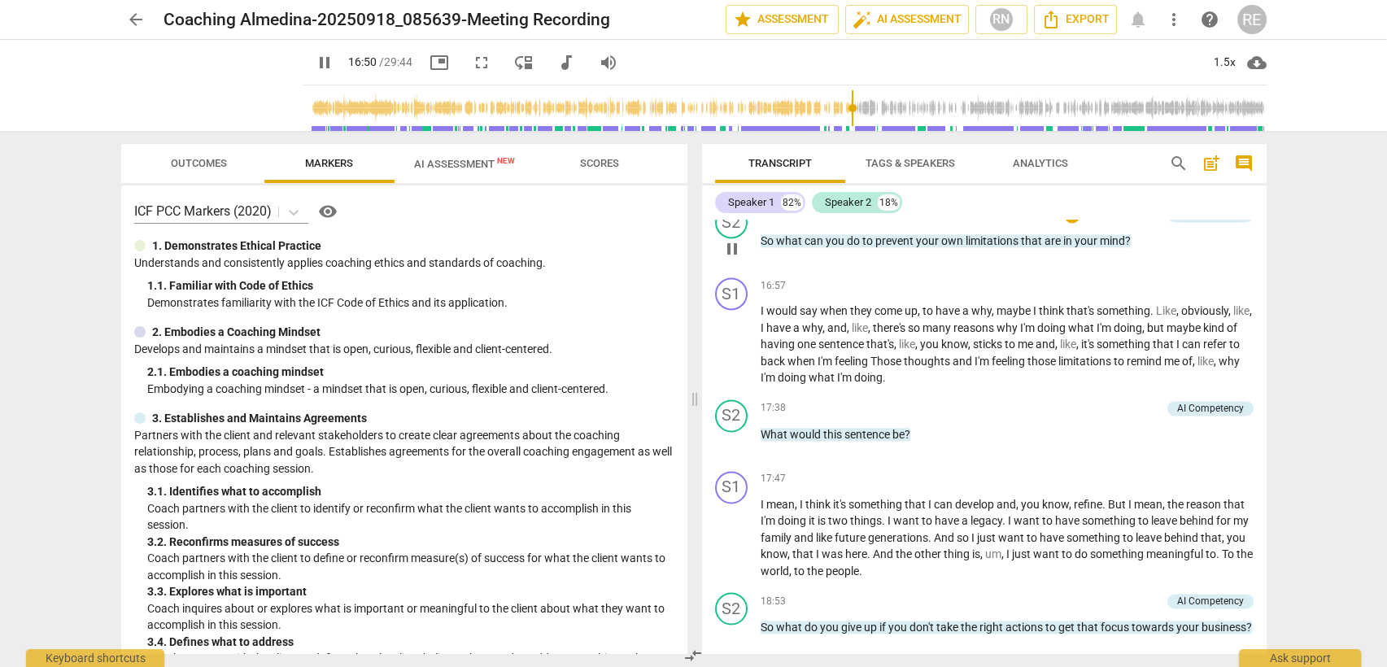
scroll to position [4771, 0]
click at [734, 434] on span "pause" at bounding box center [732, 444] width 20 height 20
click at [734, 434] on span "play_arrow" at bounding box center [732, 444] width 20 height 20
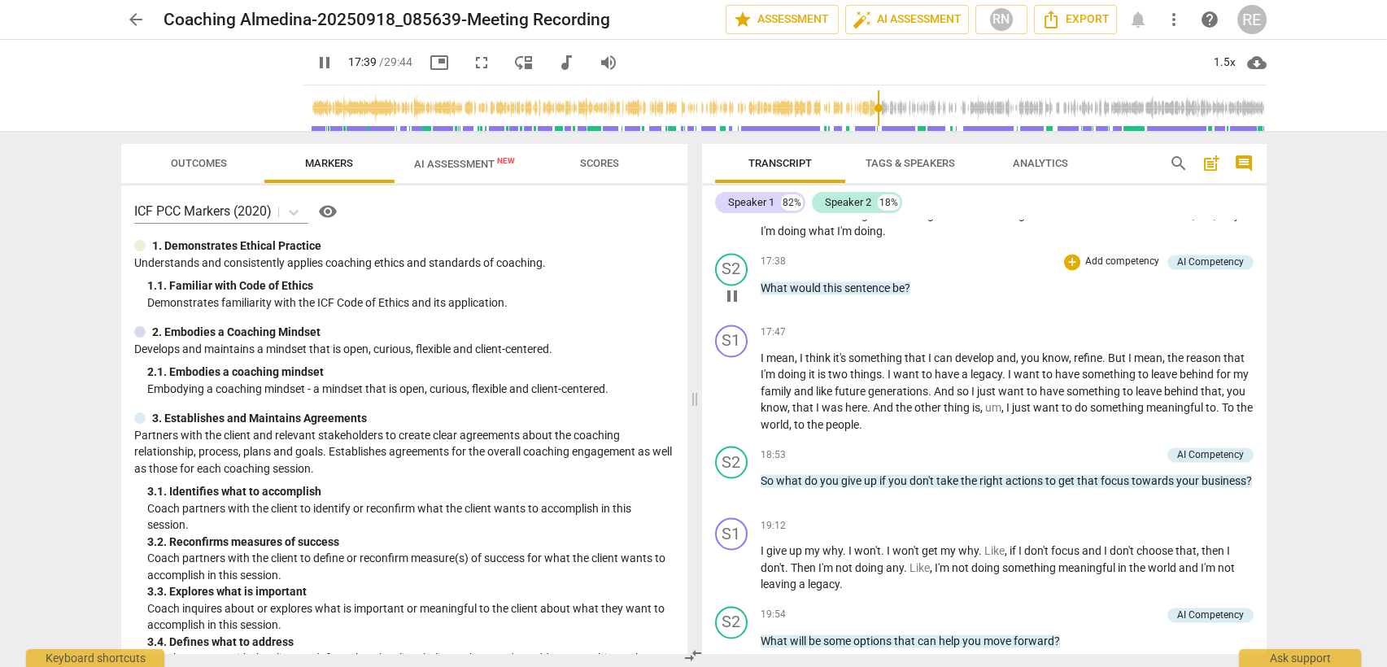
scroll to position [4919, 0]
click at [739, 478] on span "pause" at bounding box center [732, 488] width 20 height 20
click at [739, 478] on span "play_arrow" at bounding box center [732, 488] width 20 height 20
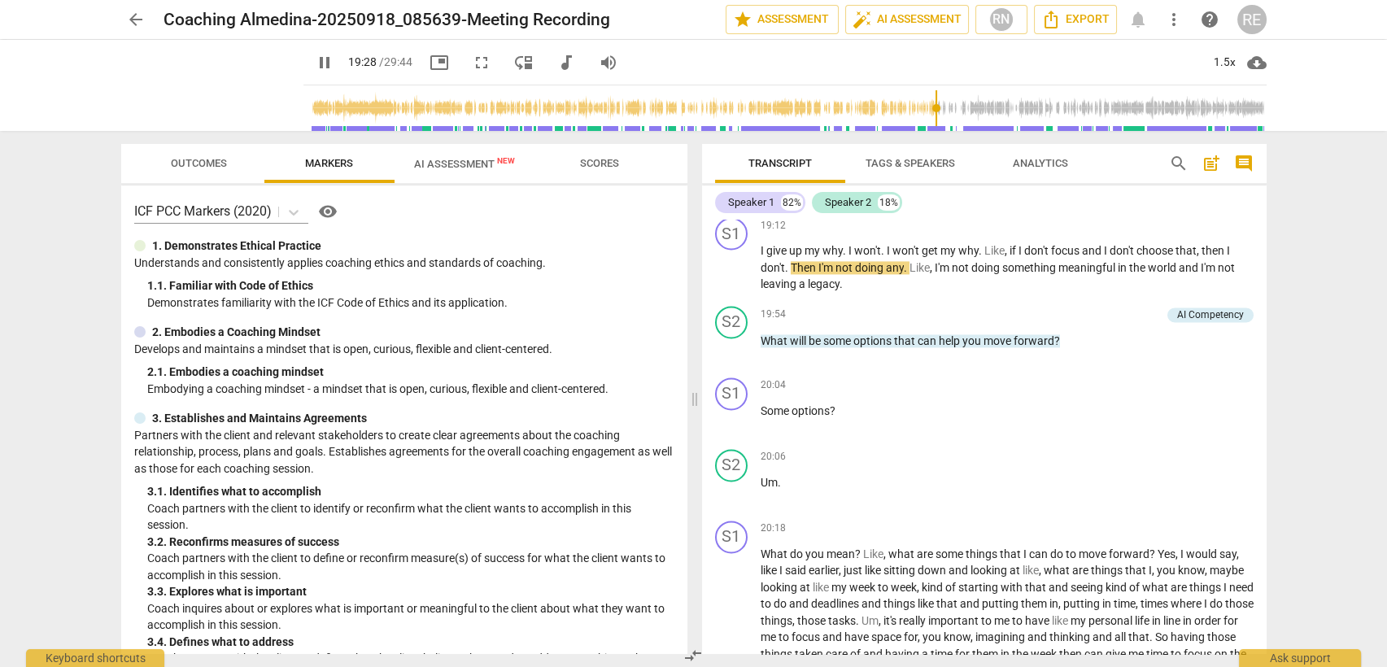
scroll to position [5219, 0]
click at [728, 339] on span "pause" at bounding box center [732, 348] width 20 height 20
click at [728, 339] on span "play_arrow" at bounding box center [732, 348] width 20 height 20
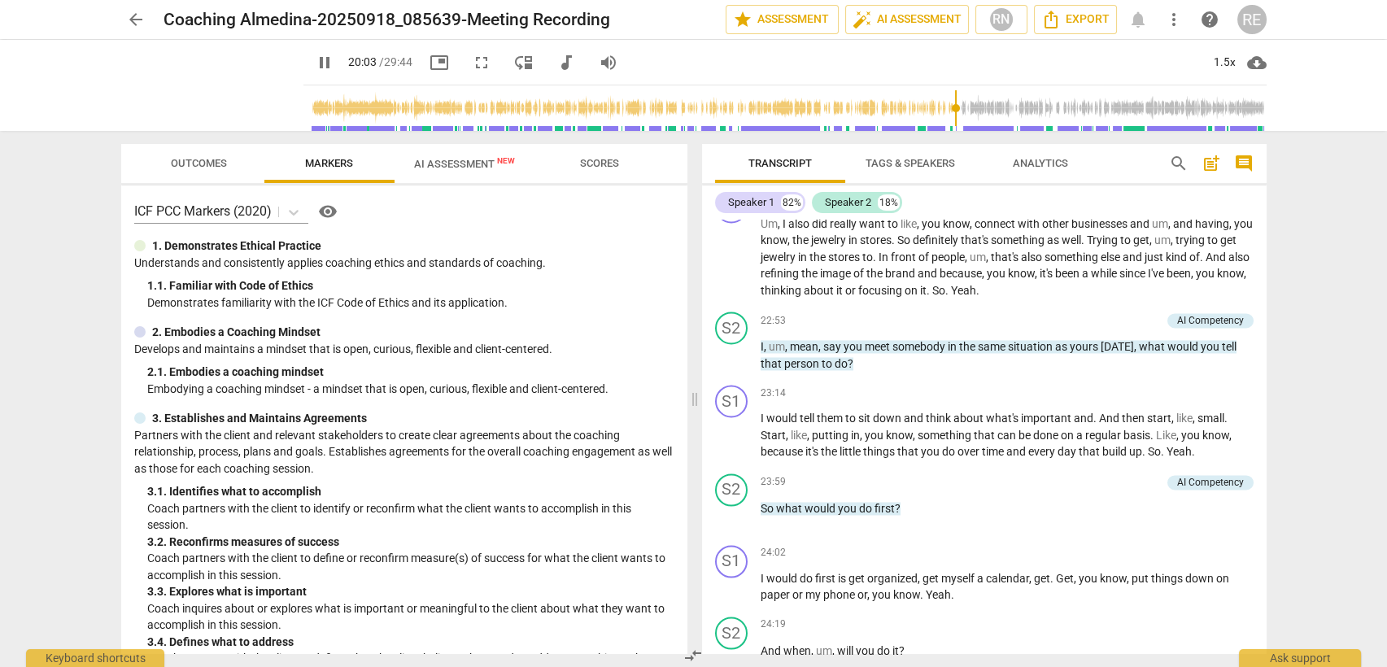
scroll to position [5825, 0]
click at [728, 346] on span "pause" at bounding box center [732, 356] width 20 height 20
click at [728, 346] on span "play_arrow" at bounding box center [732, 356] width 20 height 20
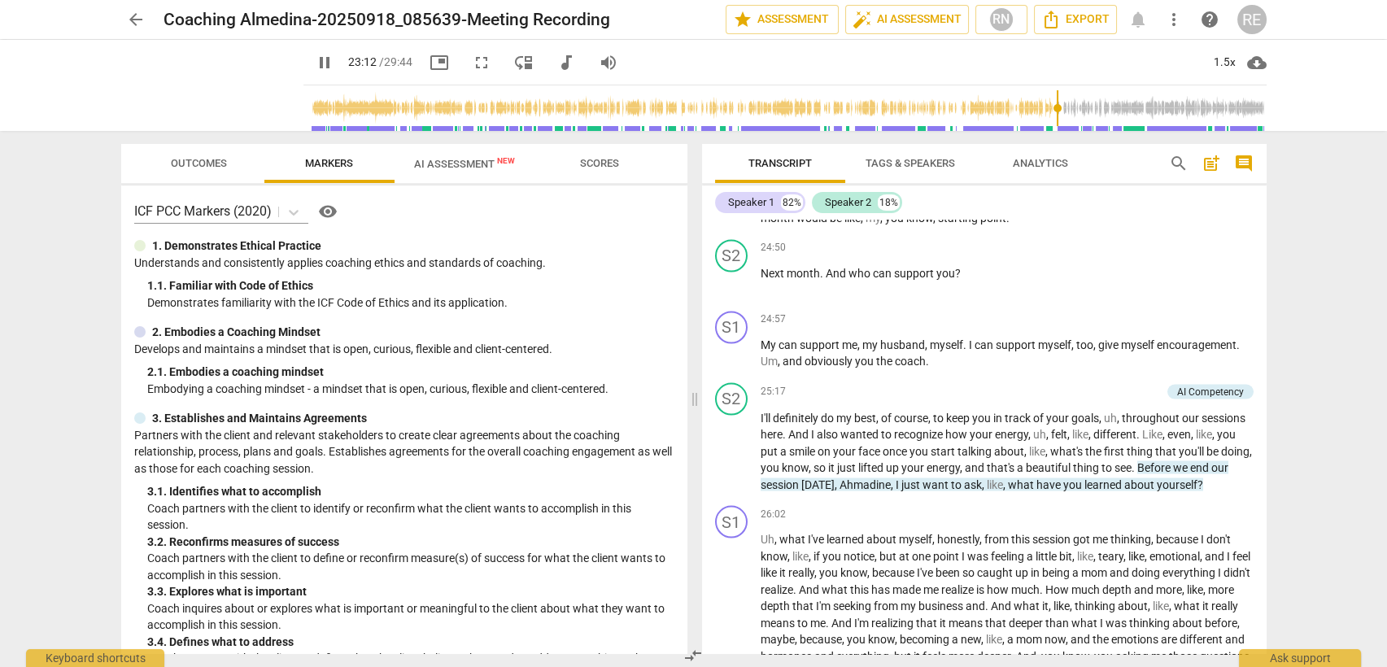
scroll to position [6344, 0]
click at [731, 442] on span "pause" at bounding box center [732, 452] width 20 height 20
click at [731, 442] on span "play_arrow" at bounding box center [732, 452] width 20 height 20
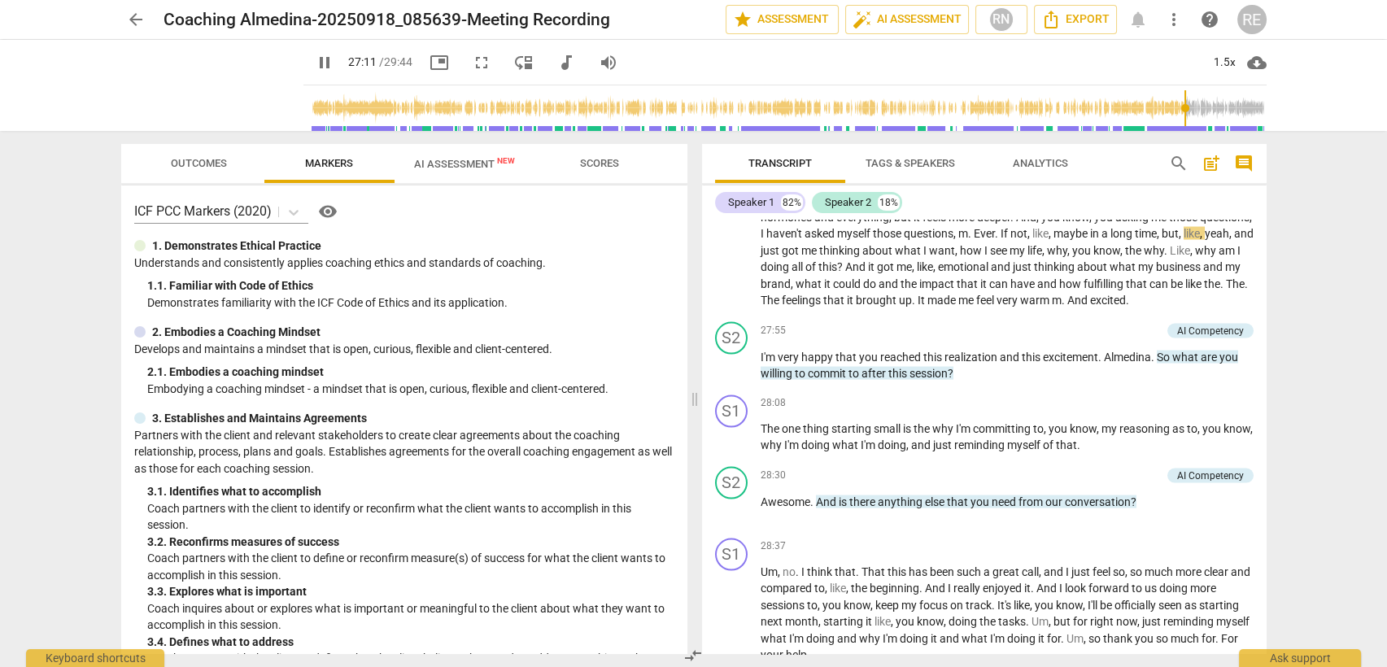
scroll to position [6801, 0]
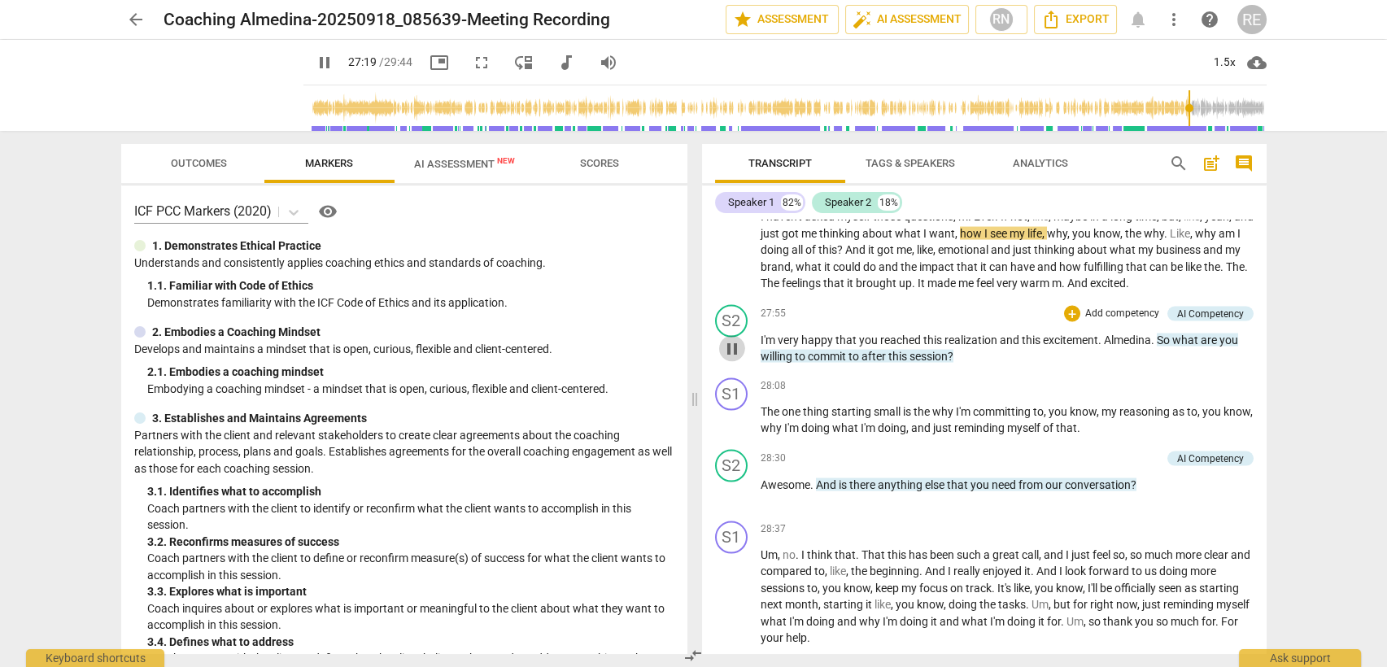
click at [722, 359] on span "pause" at bounding box center [732, 349] width 20 height 20
click at [722, 359] on span "play_arrow" at bounding box center [732, 349] width 20 height 20
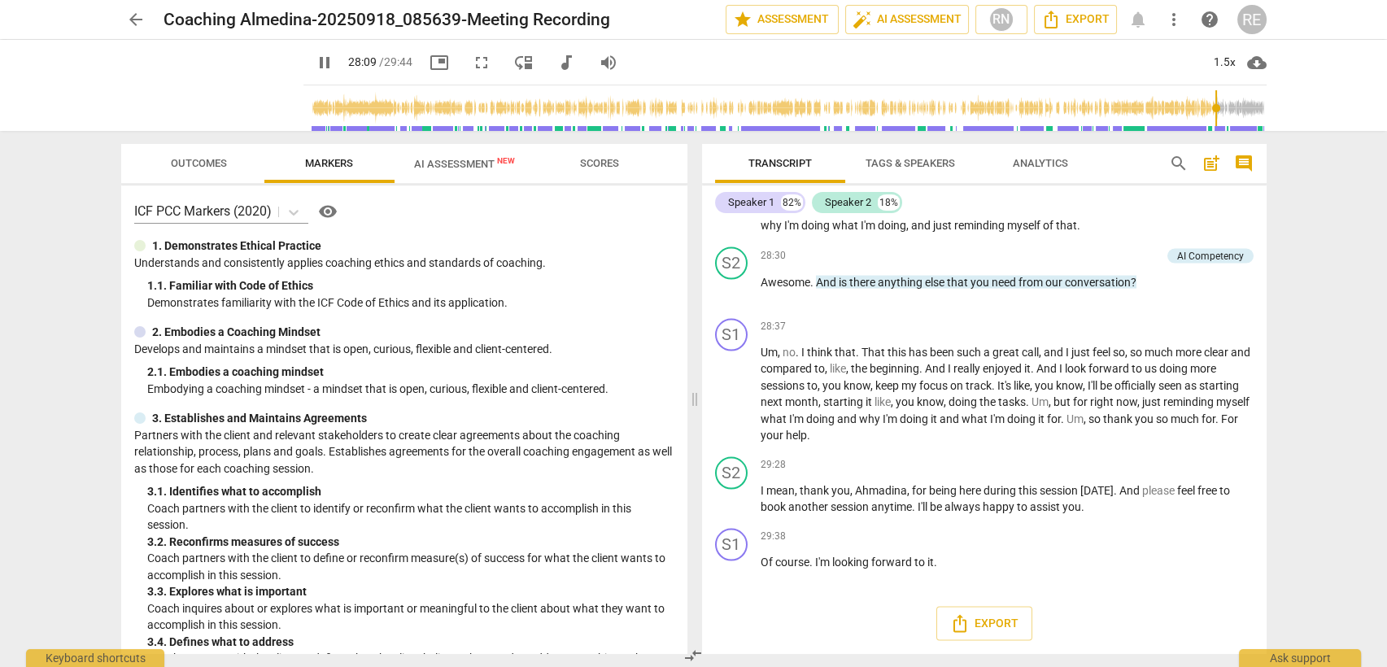
scroll to position [7023, 0]
click at [732, 285] on span "pause" at bounding box center [732, 291] width 20 height 20
click at [0, 0] on span "play_arrow" at bounding box center [0, 0] width 0 height 0
type input "1784"
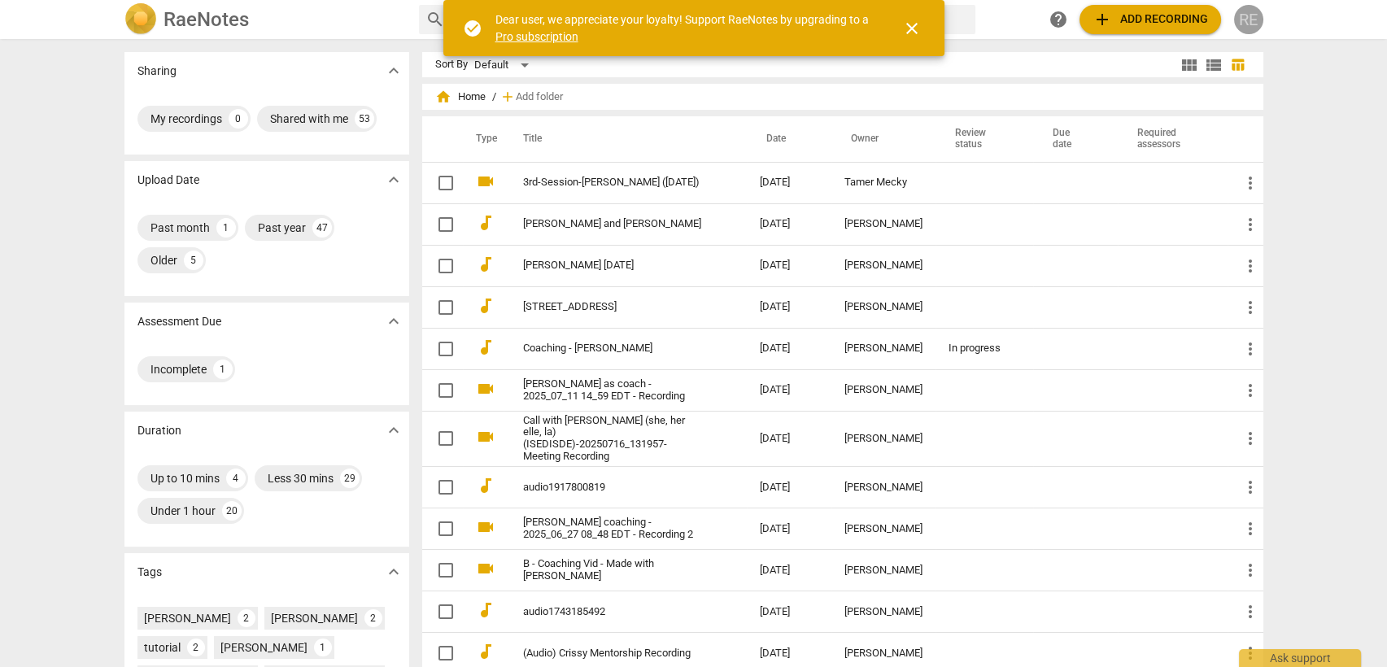
click at [1244, 16] on div "RE" at bounding box center [1248, 19] width 29 height 29
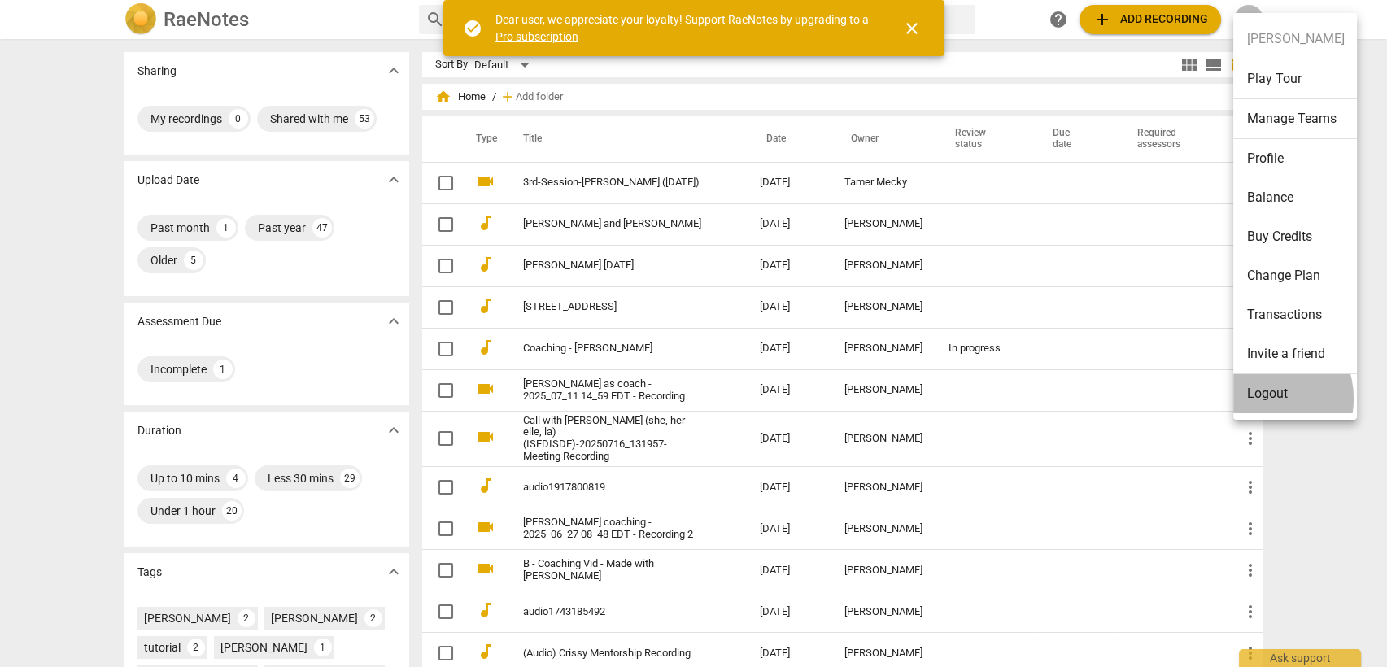
click at [1259, 399] on li "Logout" at bounding box center [1295, 393] width 124 height 39
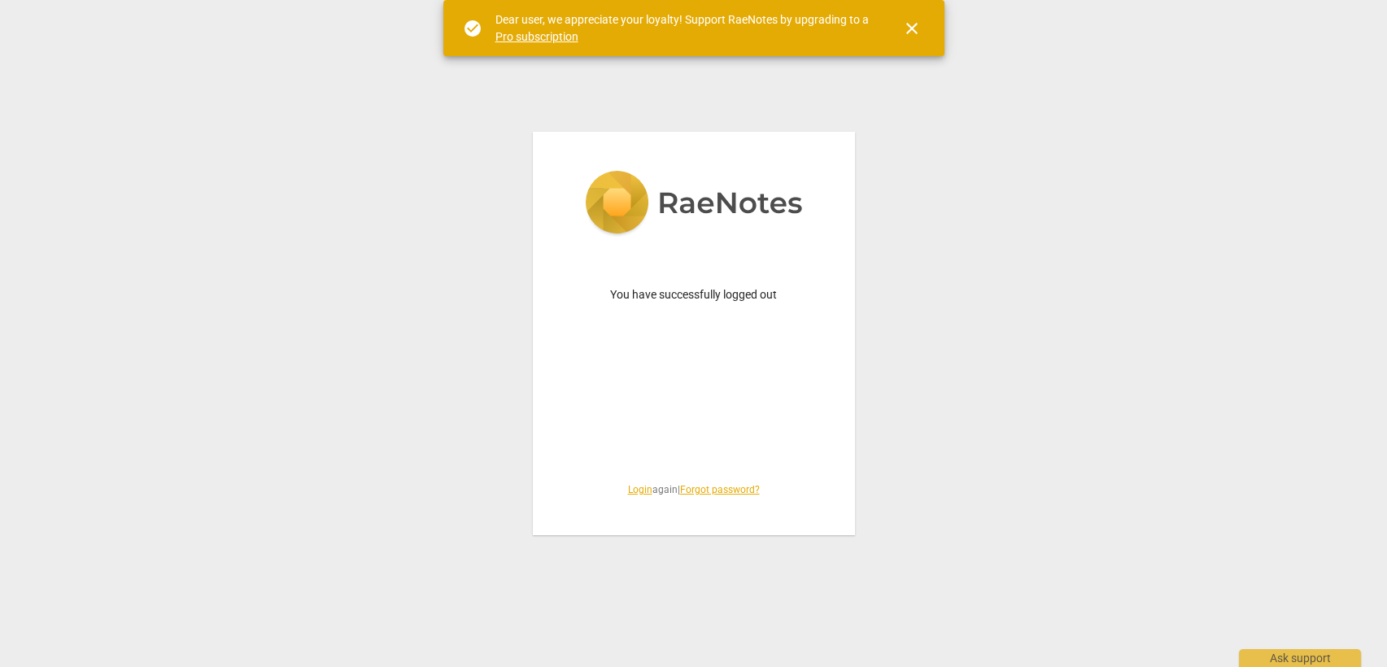
click at [638, 490] on link "Login" at bounding box center [640, 489] width 24 height 11
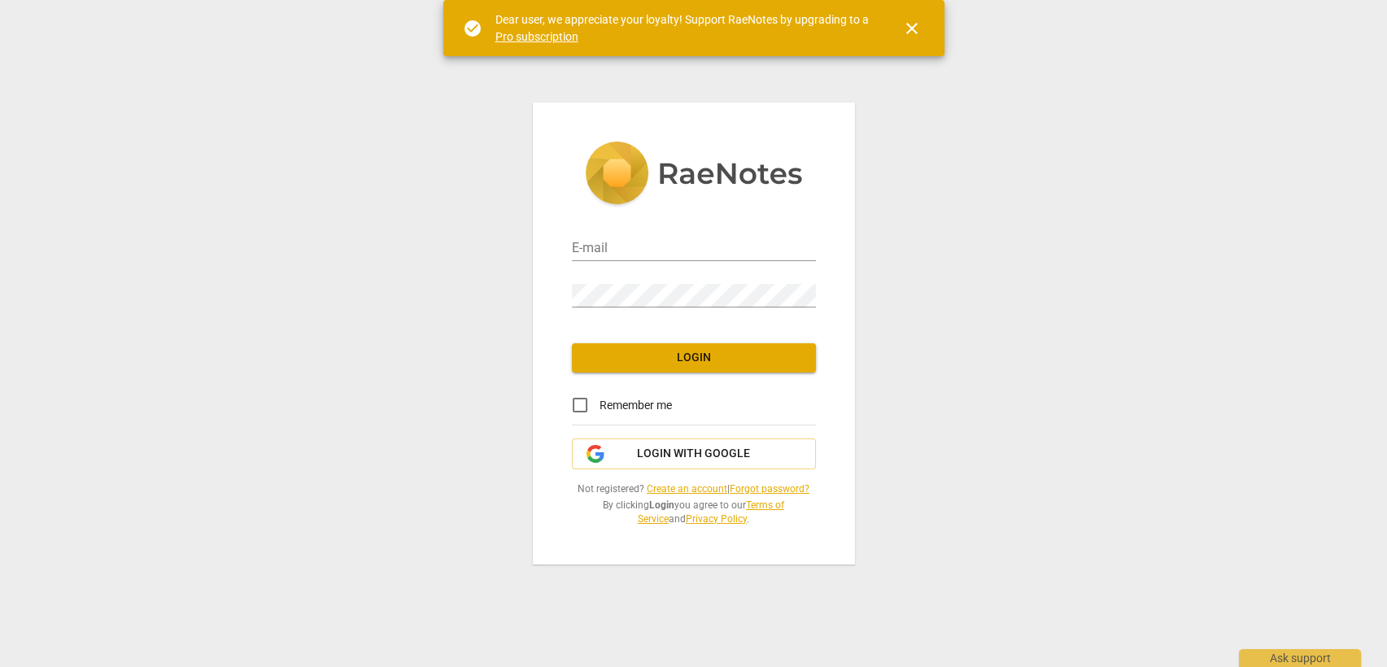
type input "roula@coachacademy.com"
click at [695, 348] on button "Login" at bounding box center [694, 357] width 244 height 29
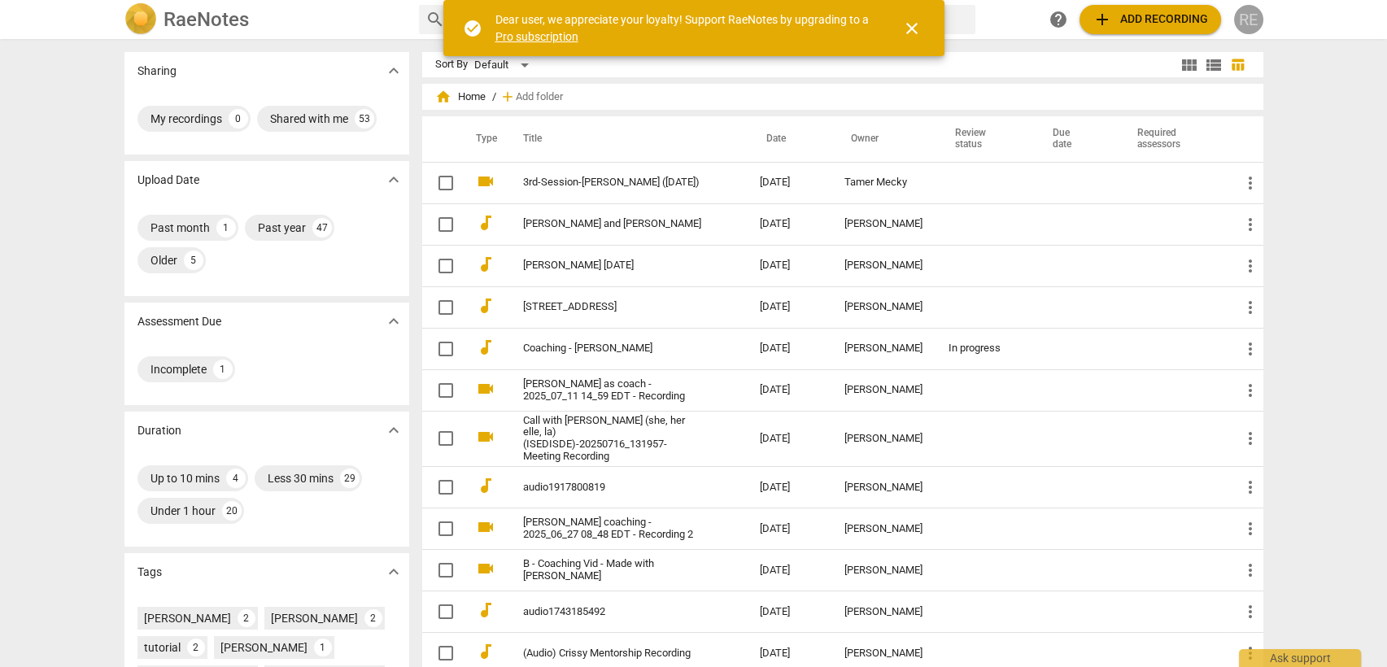
click at [1257, 21] on div "RE" at bounding box center [1248, 19] width 29 height 29
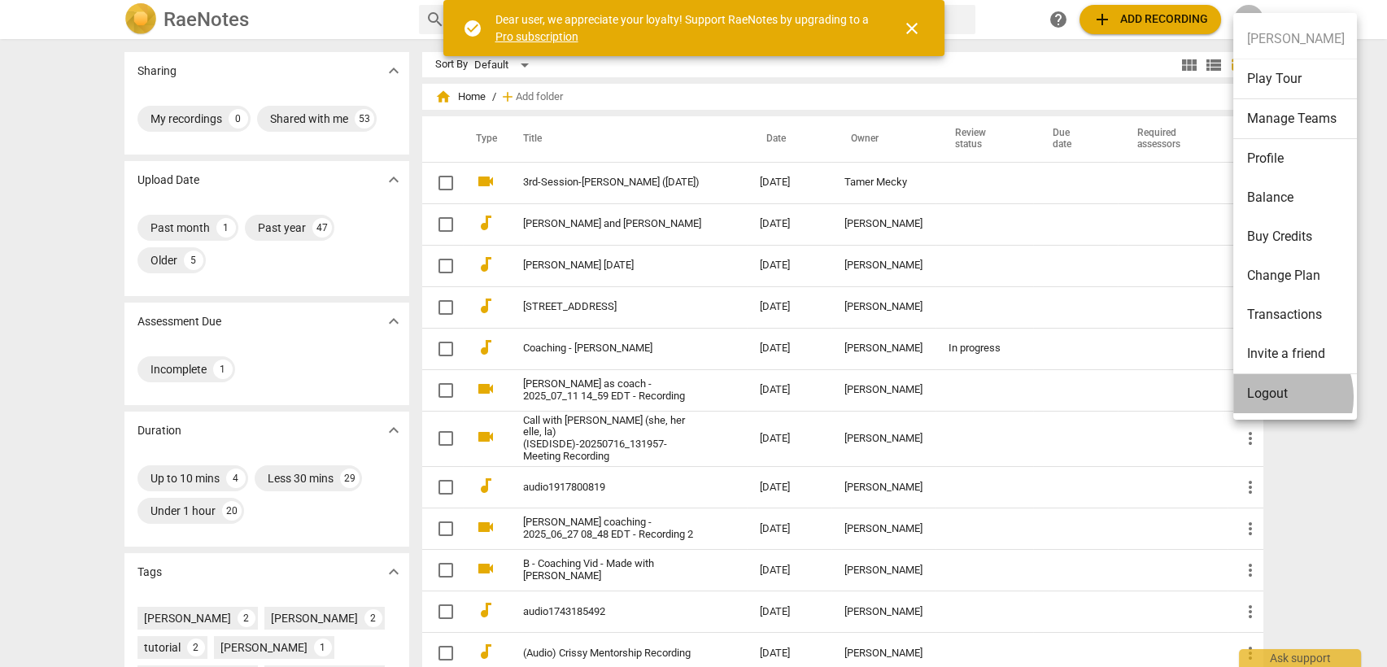
click at [1270, 397] on li "Logout" at bounding box center [1295, 393] width 124 height 39
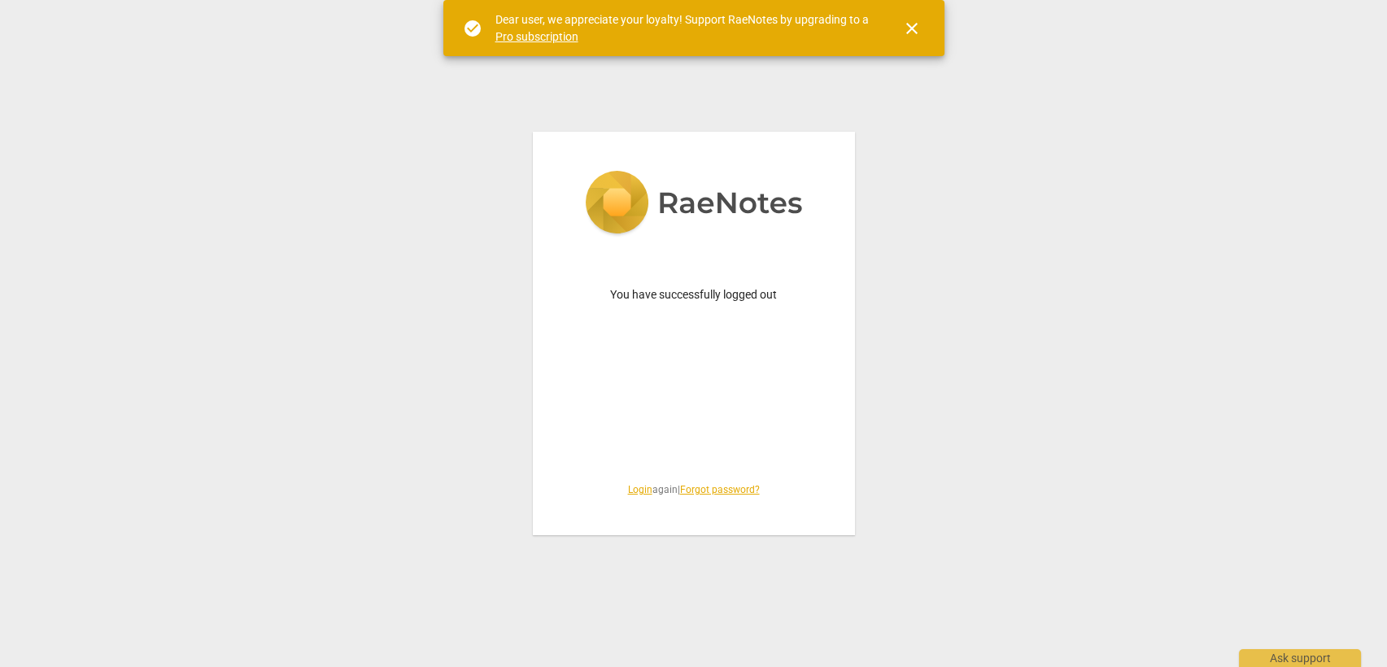
click at [641, 490] on link "Login" at bounding box center [640, 489] width 24 height 11
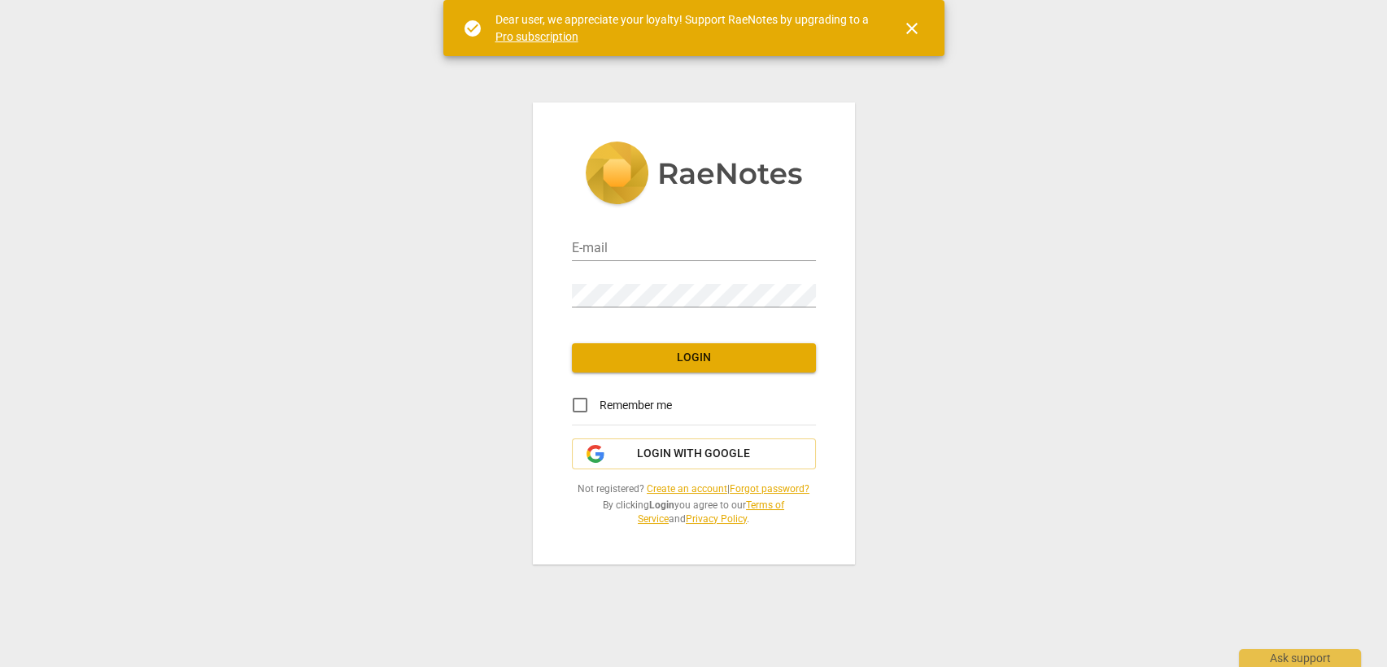
type input "roula@coachacademy.com"
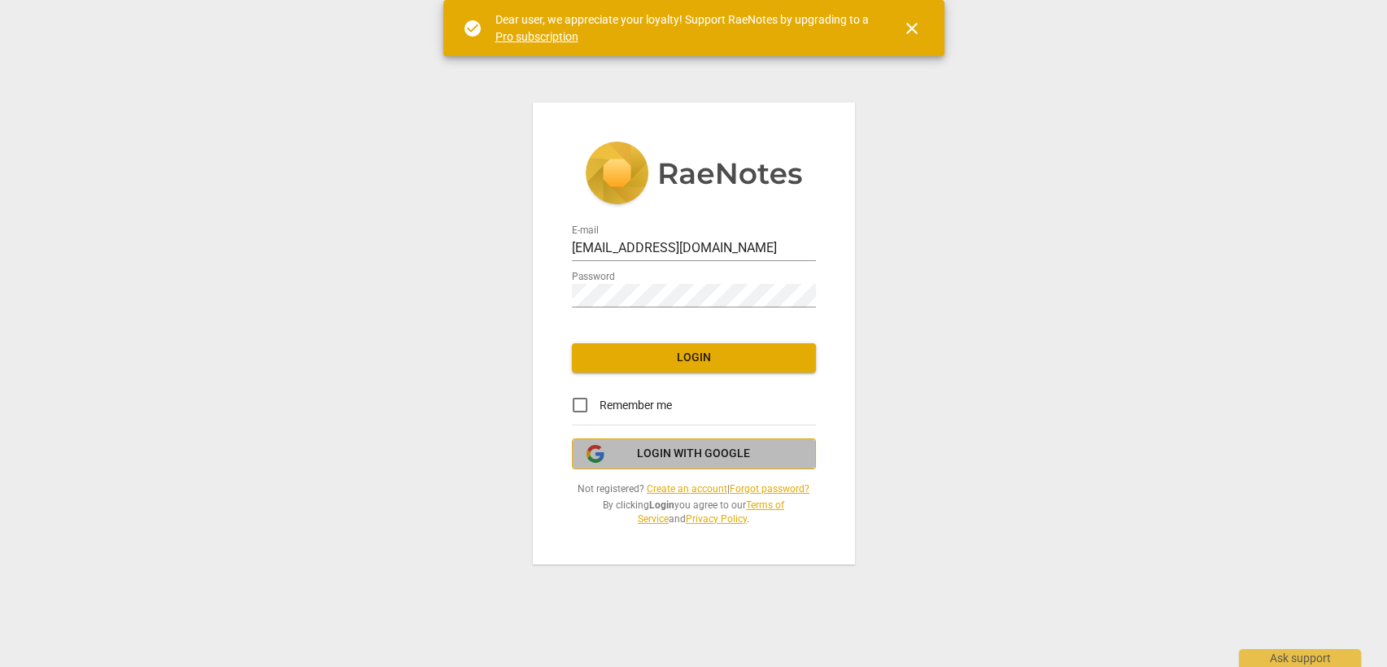
click at [660, 453] on span "Login with Google" at bounding box center [693, 454] width 113 height 16
